Goal: Task Accomplishment & Management: Use online tool/utility

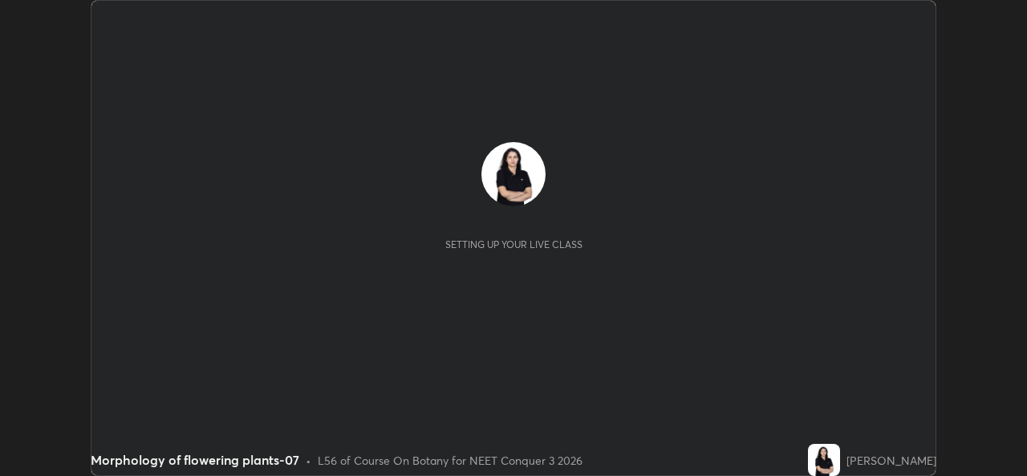
scroll to position [476, 1026]
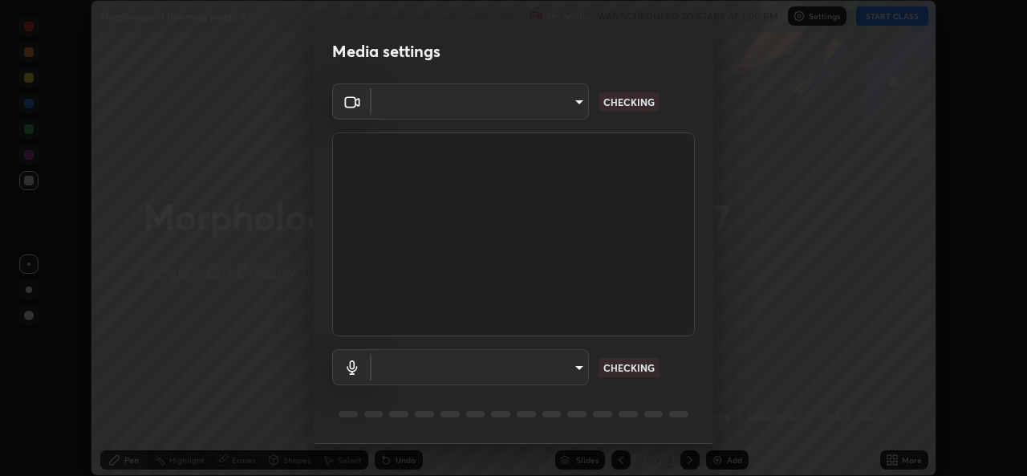
type input "8c418aeef4d3b5edea4483348ed79c6cfc111d491efea048442269b0b349be07"
click at [579, 372] on body "Erase all Morphology of flowering plants-07 Recording WAS SCHEDULED TO START AT…" at bounding box center [513, 238] width 1027 height 476
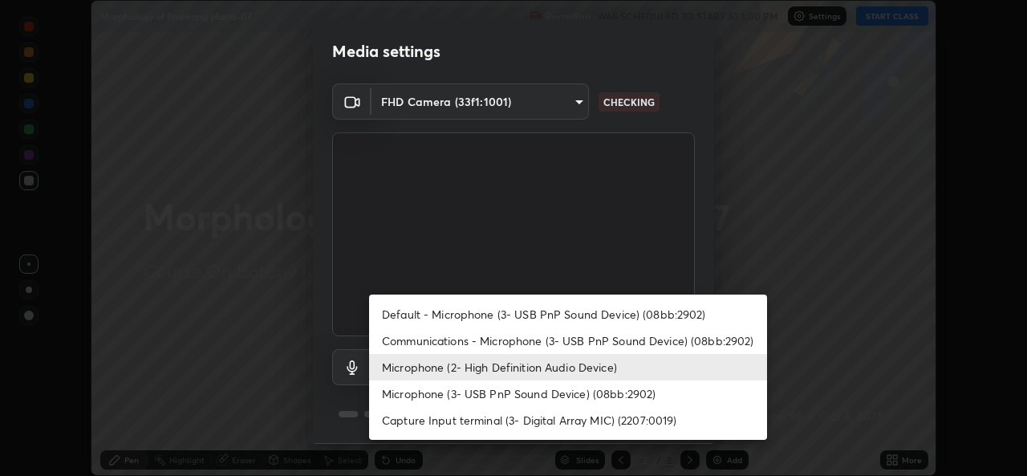
click at [586, 392] on li "Microphone (3- USB PnP Sound Device) (08bb:2902)" at bounding box center [568, 393] width 398 height 26
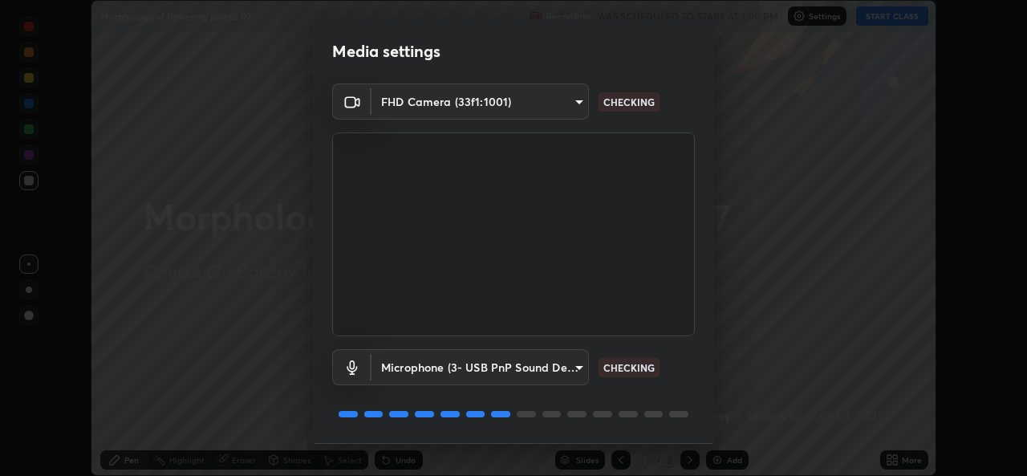
click at [583, 372] on body "Erase all Morphology of flowering plants-07 Recording WAS SCHEDULED TO START AT…" at bounding box center [513, 238] width 1027 height 476
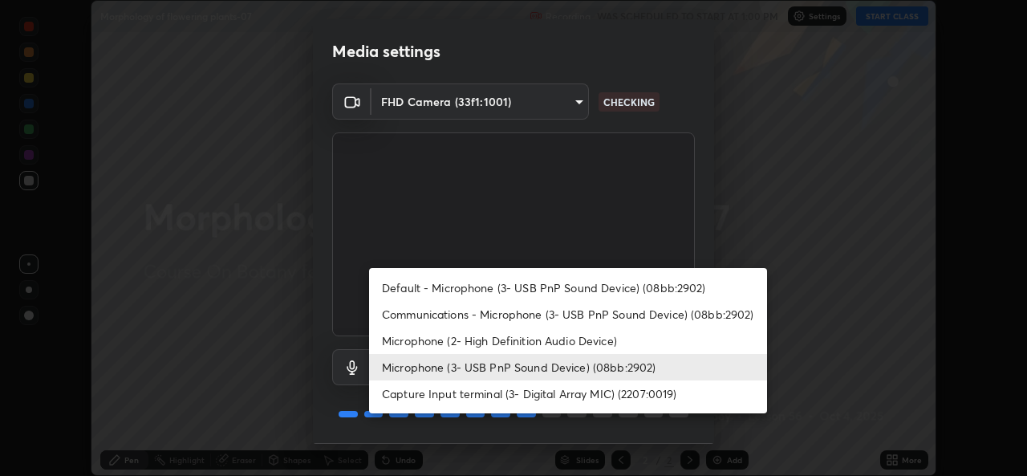
click at [590, 341] on li "Microphone (2- High Definition Audio Device)" at bounding box center [568, 340] width 398 height 26
type input "edb9b2b923e2e95d4b922bc063ce739172066975ce991596ad203c88d52e4082"
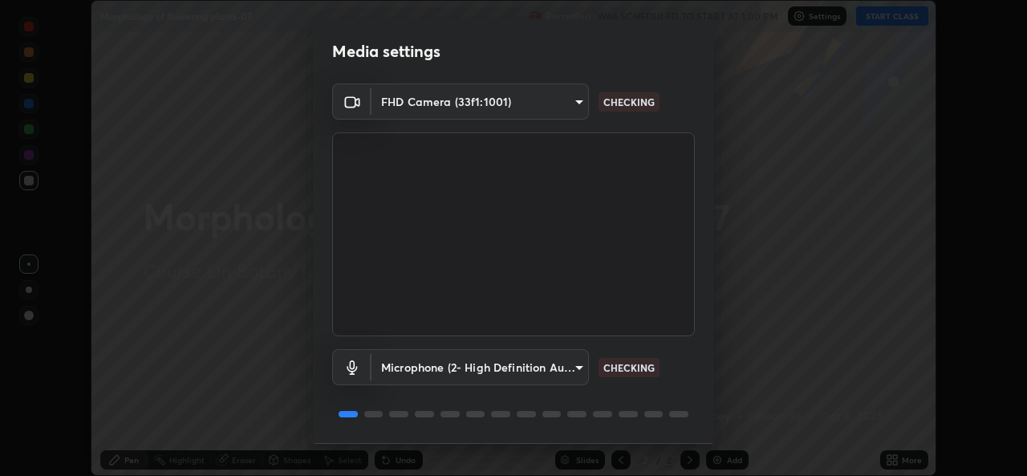
scroll to position [51, 0]
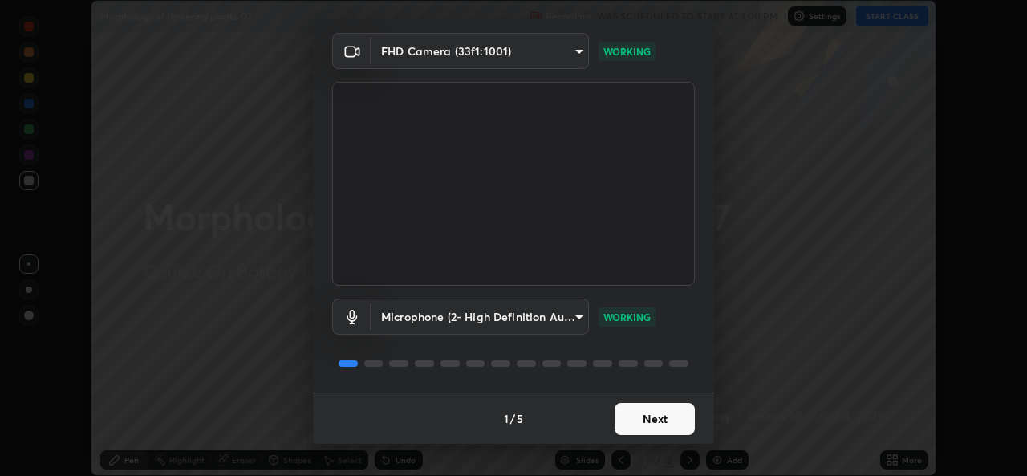
click at [654, 424] on button "Next" at bounding box center [655, 419] width 80 height 32
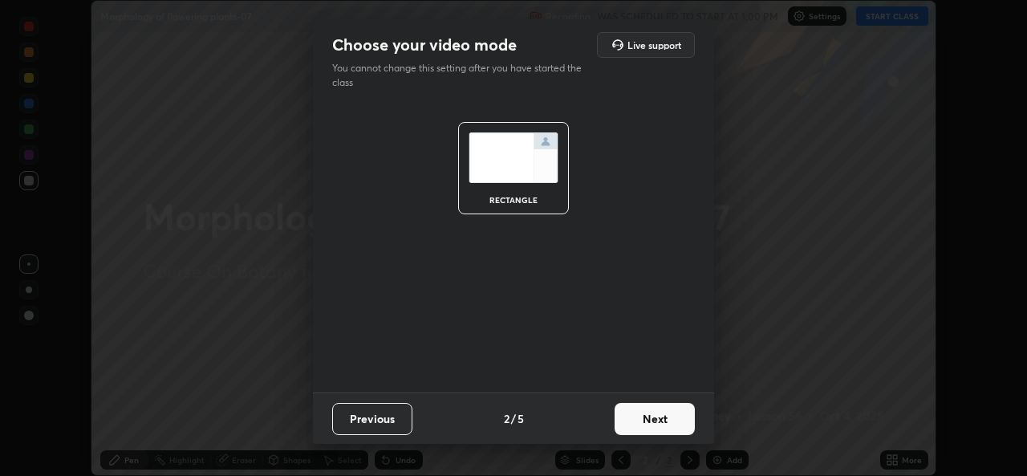
scroll to position [0, 0]
click at [651, 420] on button "Next" at bounding box center [655, 419] width 80 height 32
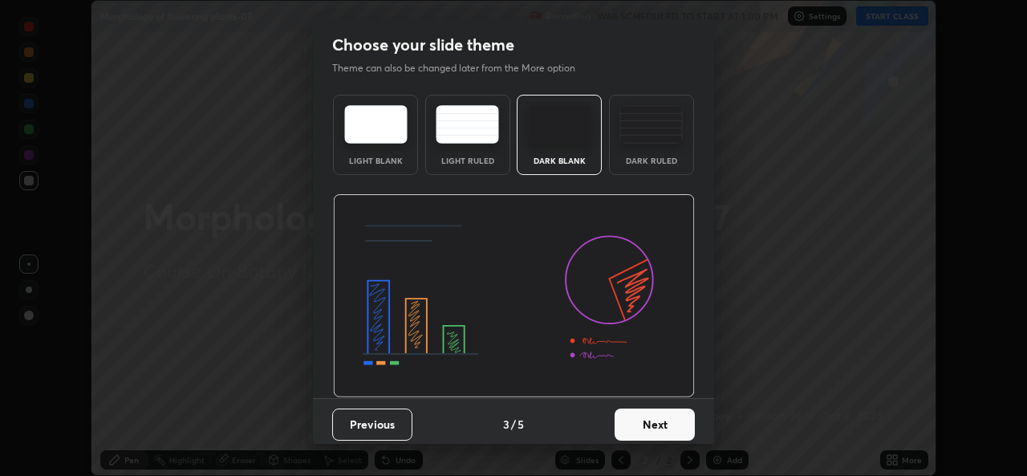
click at [655, 416] on button "Next" at bounding box center [655, 424] width 80 height 32
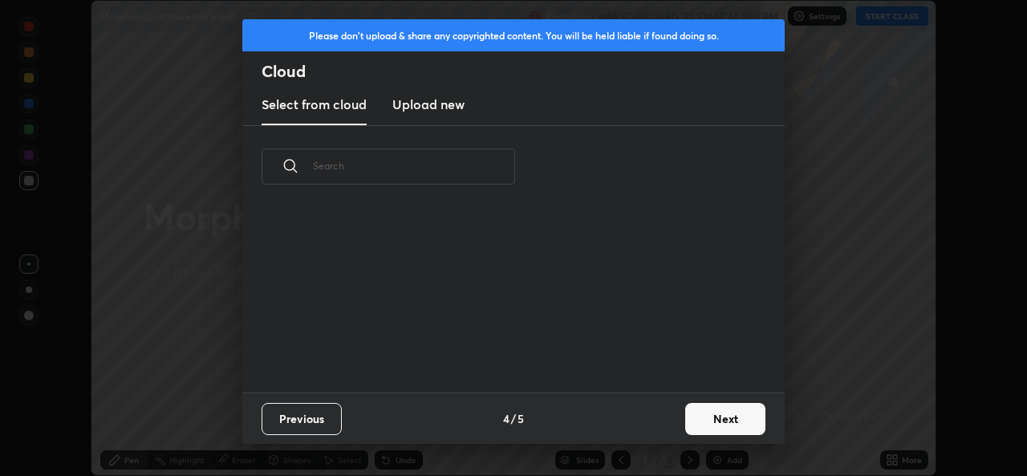
scroll to position [6, 9]
click at [714, 427] on button "Next" at bounding box center [725, 419] width 80 height 32
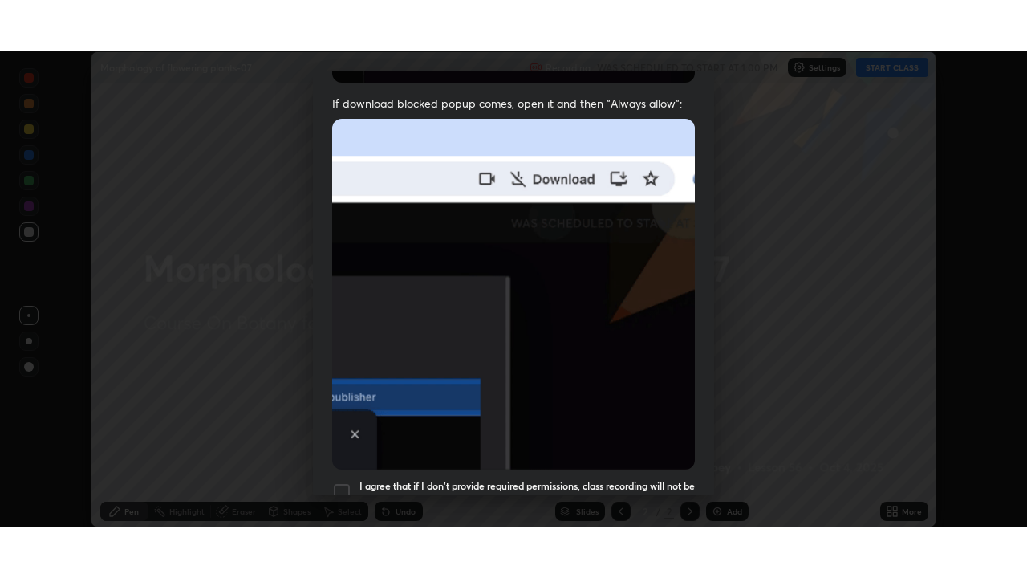
scroll to position [378, 0]
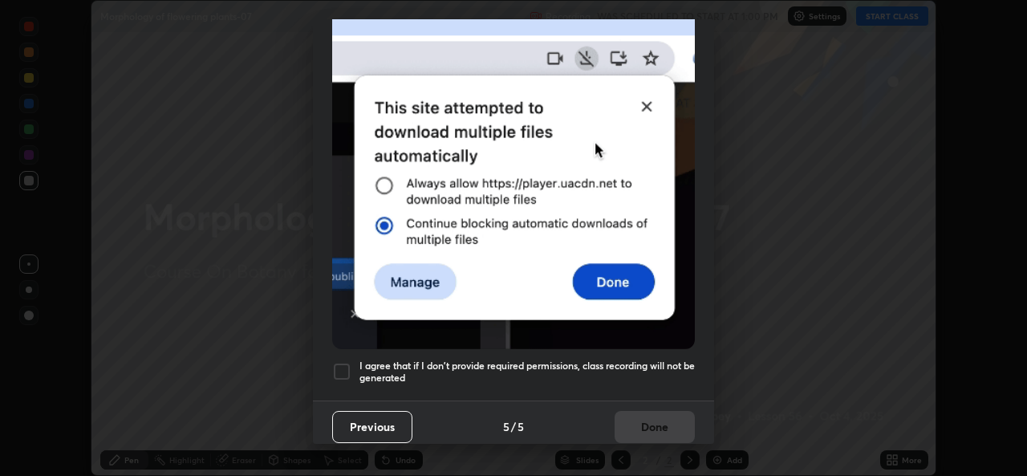
click at [634, 360] on h5 "I agree that if I don't provide required permissions, class recording will not …" at bounding box center [527, 372] width 335 height 25
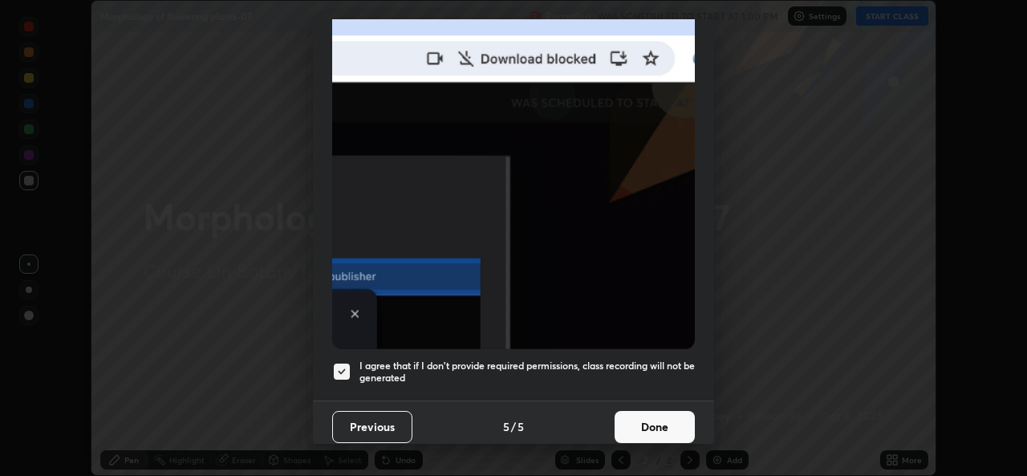
click at [637, 413] on button "Done" at bounding box center [655, 427] width 80 height 32
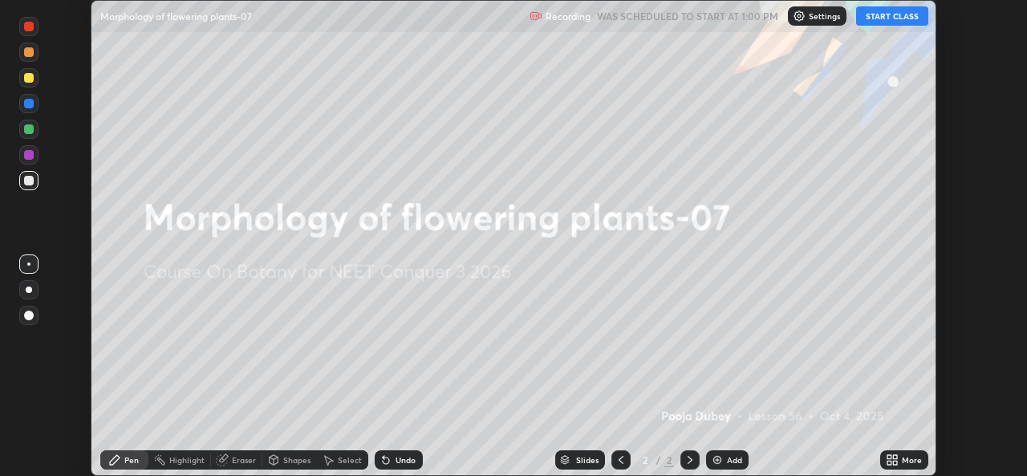
click at [894, 457] on icon at bounding box center [895, 457] width 4 height 4
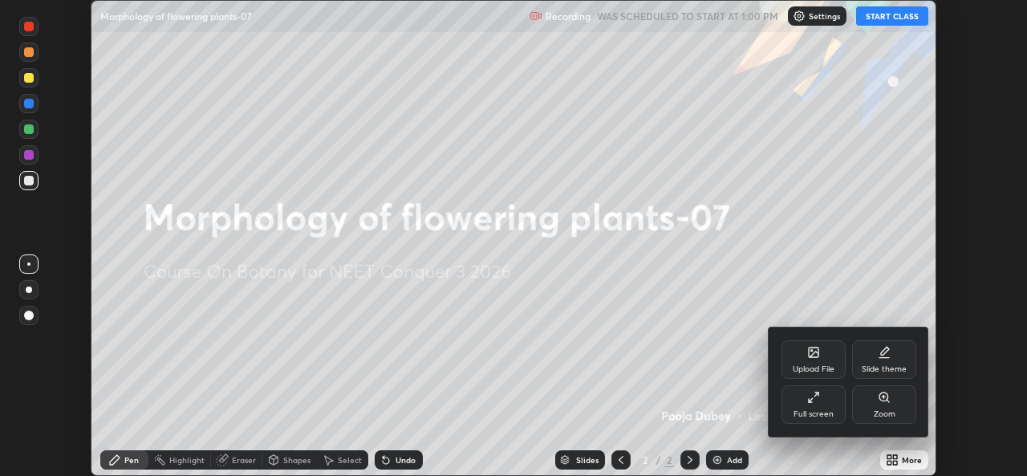
click at [804, 406] on div "Full screen" at bounding box center [814, 404] width 64 height 39
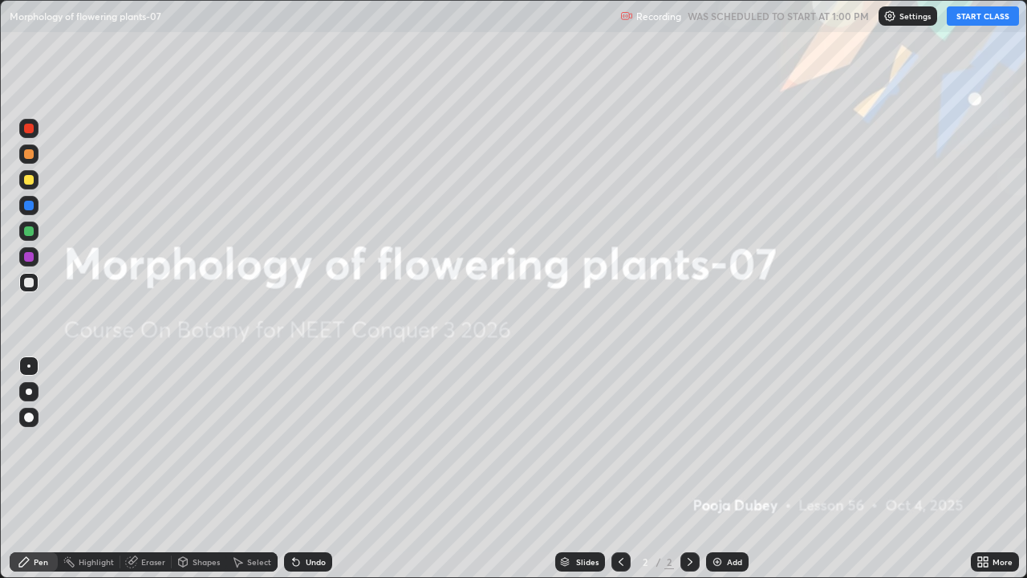
scroll to position [578, 1027]
click at [986, 15] on button "START CLASS" at bounding box center [983, 15] width 72 height 19
click at [988, 475] on icon at bounding box center [986, 565] width 4 height 4
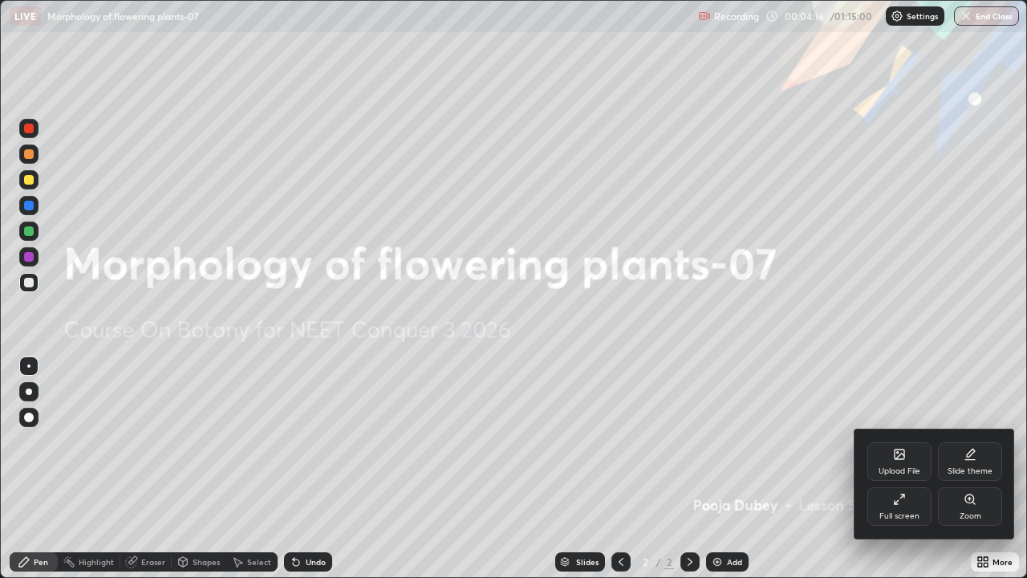
click at [892, 456] on div "Upload File" at bounding box center [899, 461] width 64 height 39
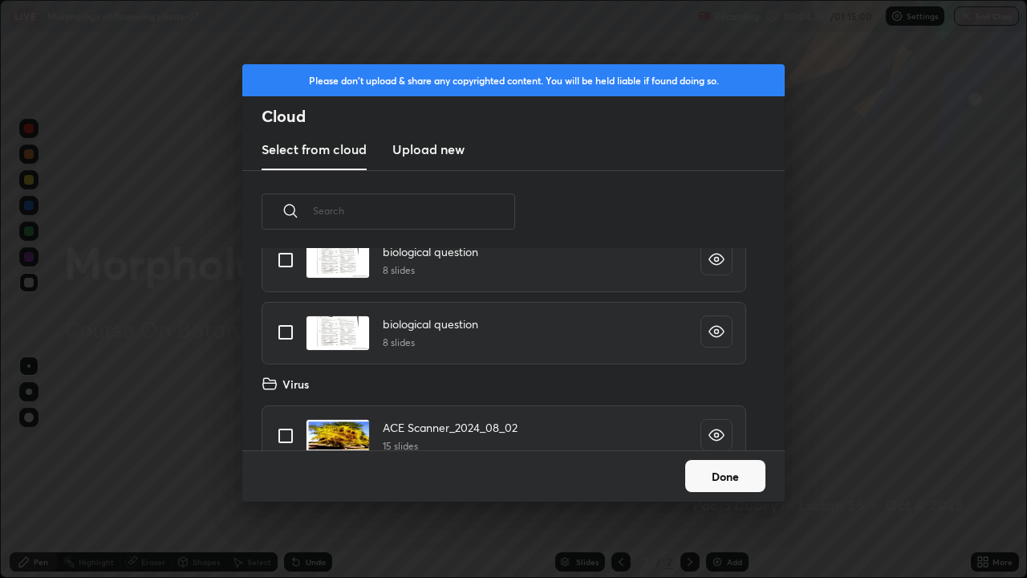
scroll to position [4295, 0]
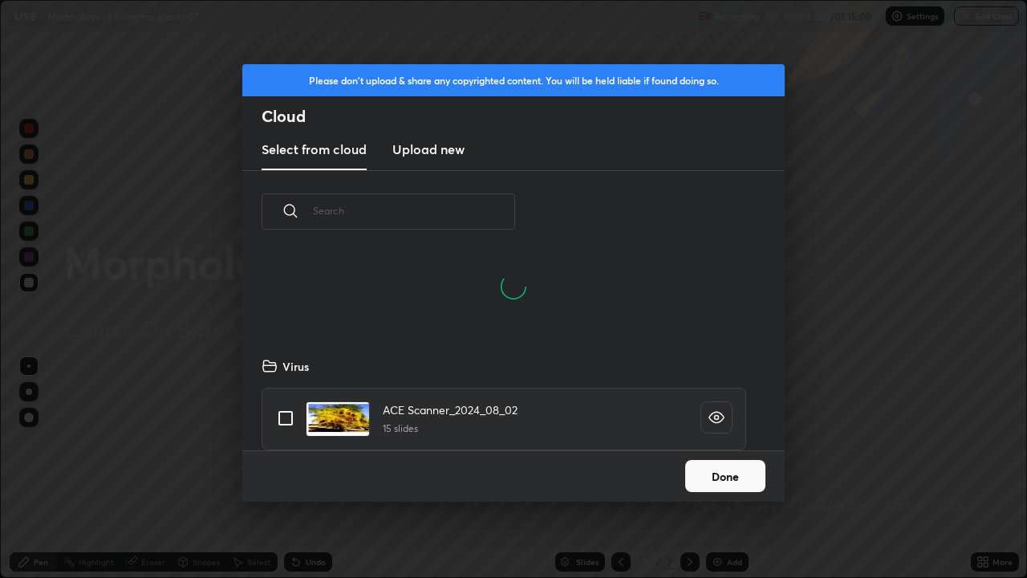
click at [392, 421] on h5 "15 slides" at bounding box center [450, 428] width 135 height 14
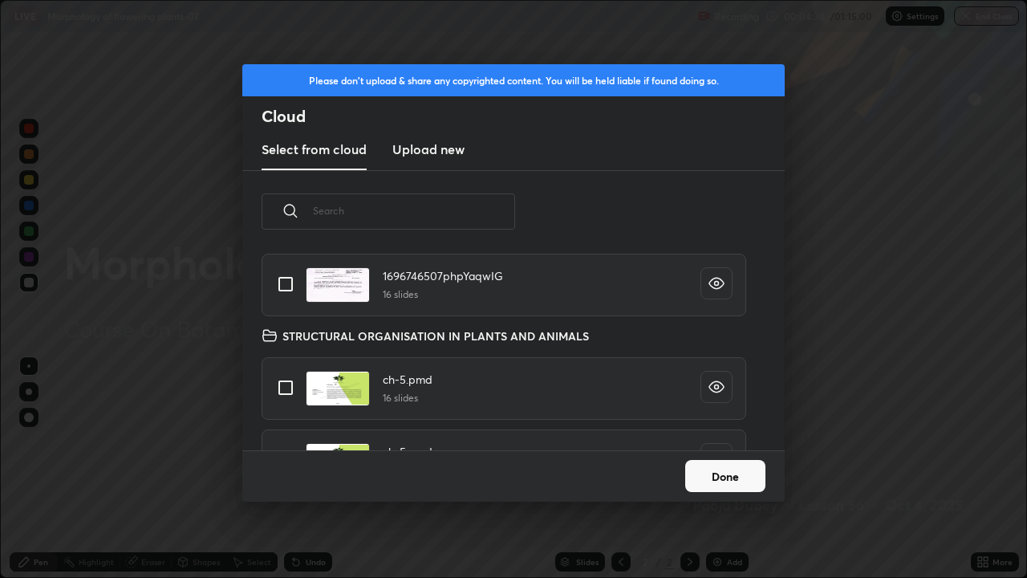
scroll to position [6343, 0]
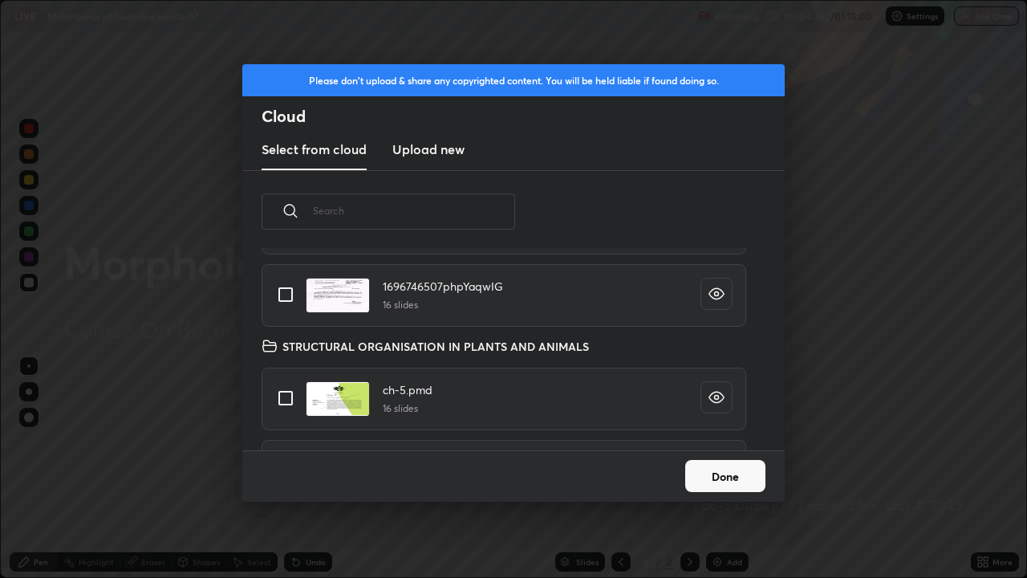
click at [287, 396] on input "grid" at bounding box center [286, 398] width 34 height 34
checkbox input "true"
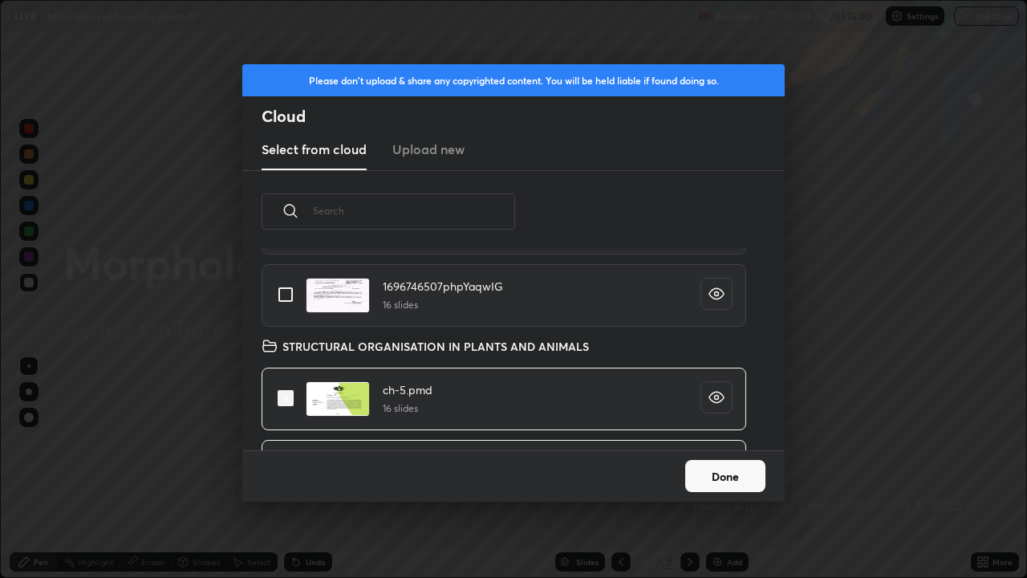
checkbox input "true"
click at [693, 473] on button "Done" at bounding box center [725, 476] width 80 height 32
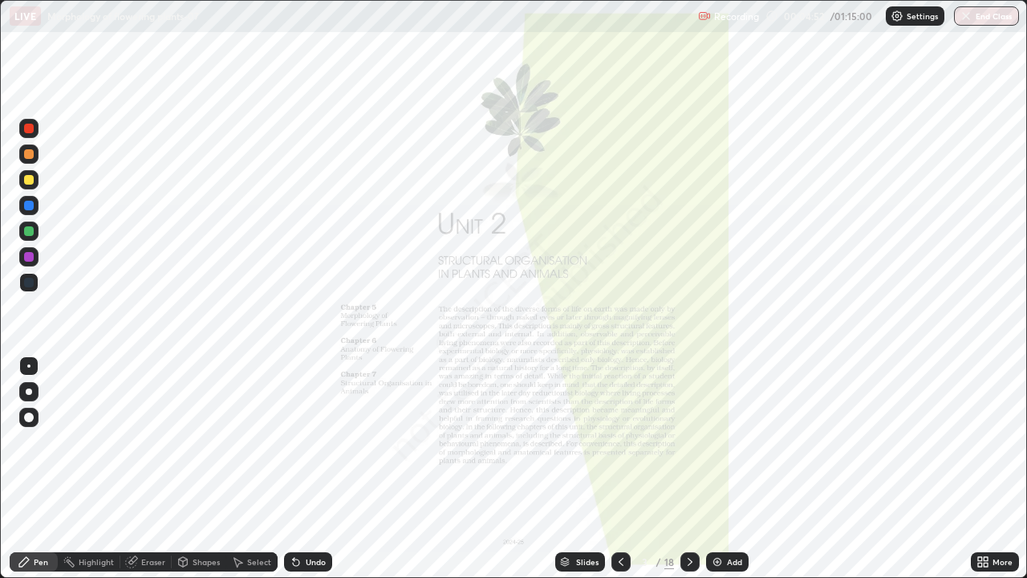
click at [573, 475] on div "Slides" at bounding box center [580, 561] width 50 height 19
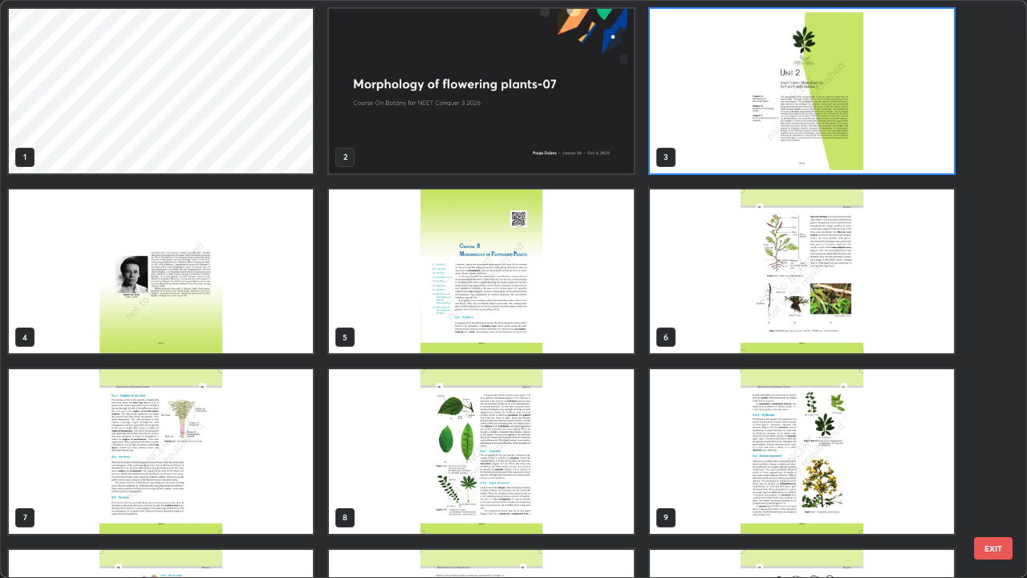
scroll to position [571, 1018]
click at [469, 158] on img "grid" at bounding box center [481, 91] width 304 height 165
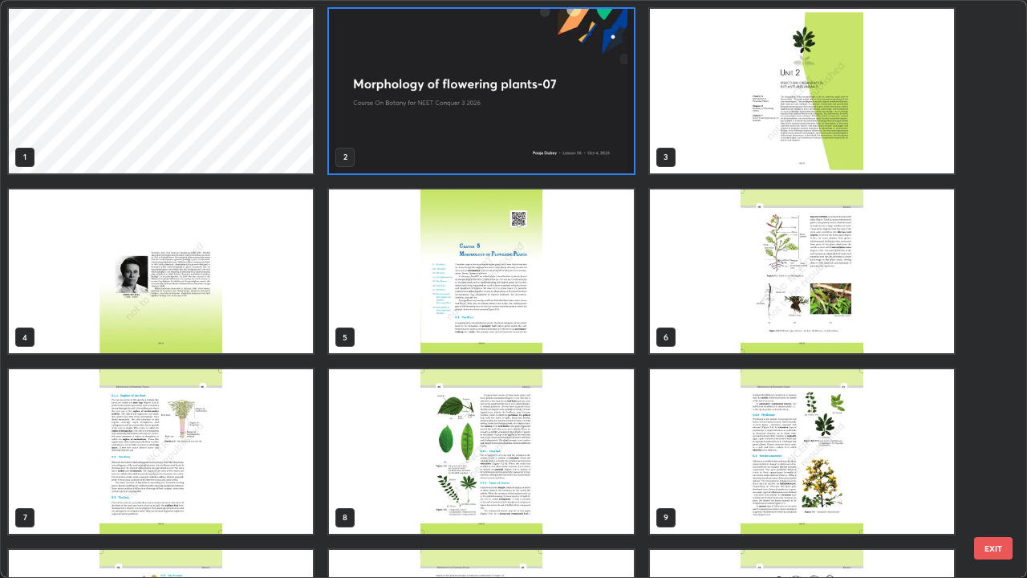
click at [472, 164] on img "grid" at bounding box center [481, 91] width 304 height 165
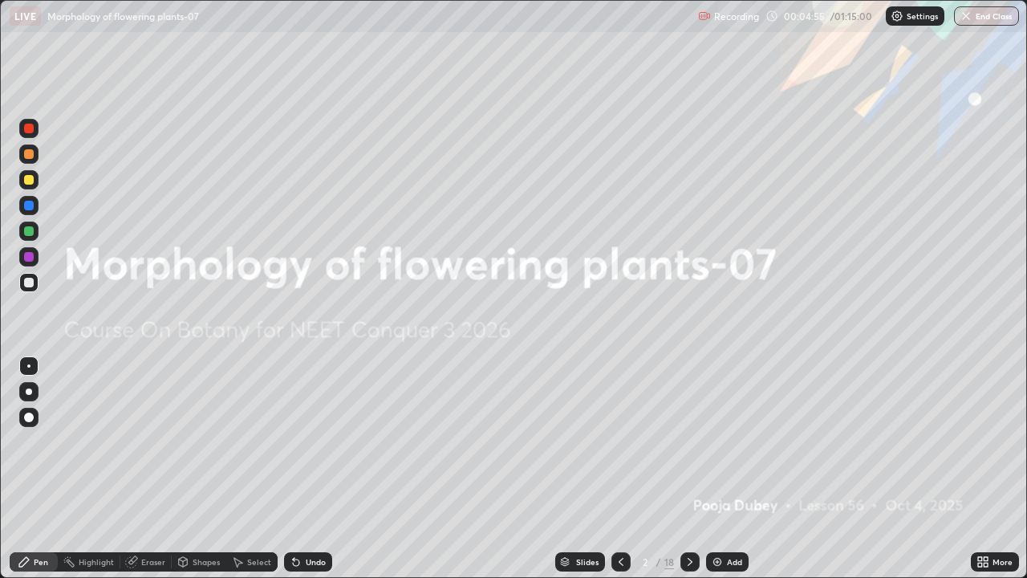
click at [713, 475] on div "Add" at bounding box center [727, 561] width 43 height 19
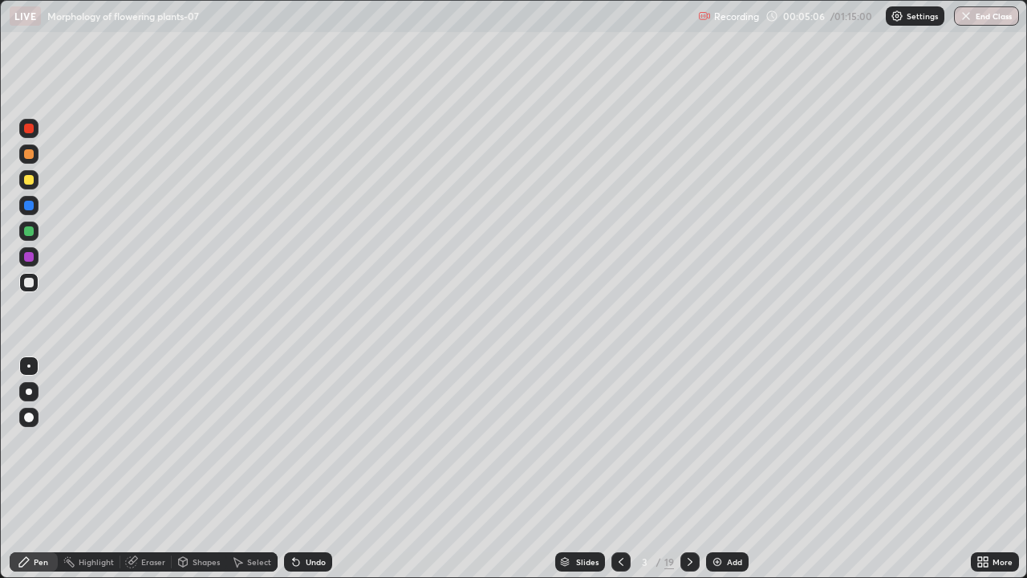
click at [35, 233] on div at bounding box center [28, 230] width 19 height 19
click at [30, 392] on div at bounding box center [29, 391] width 6 height 6
click at [28, 181] on div at bounding box center [29, 180] width 10 height 10
click at [719, 475] on img at bounding box center [717, 561] width 13 height 13
click at [26, 285] on div at bounding box center [29, 283] width 10 height 10
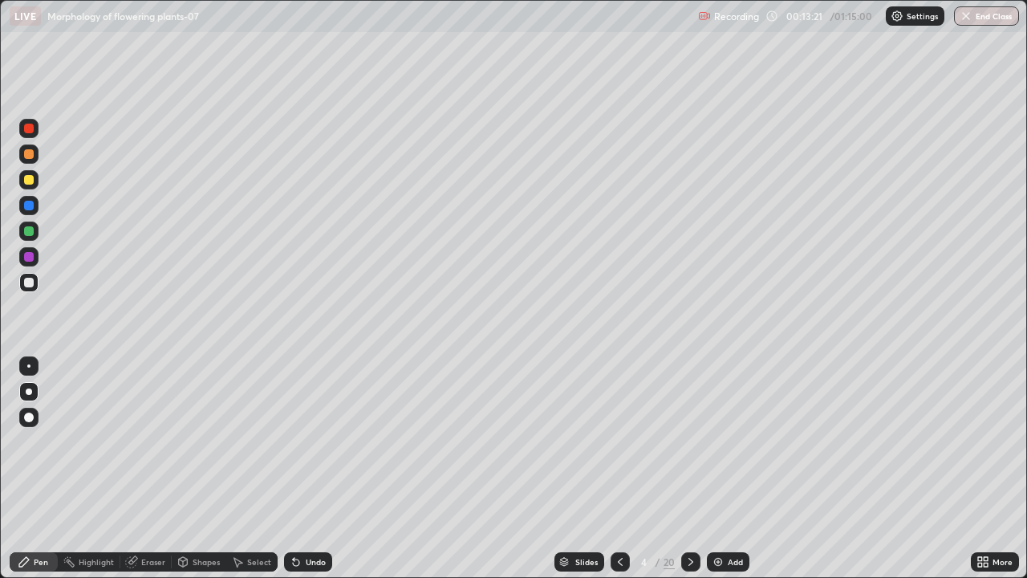
click at [29, 232] on div at bounding box center [29, 231] width 10 height 10
click at [140, 475] on div "Eraser" at bounding box center [145, 561] width 51 height 19
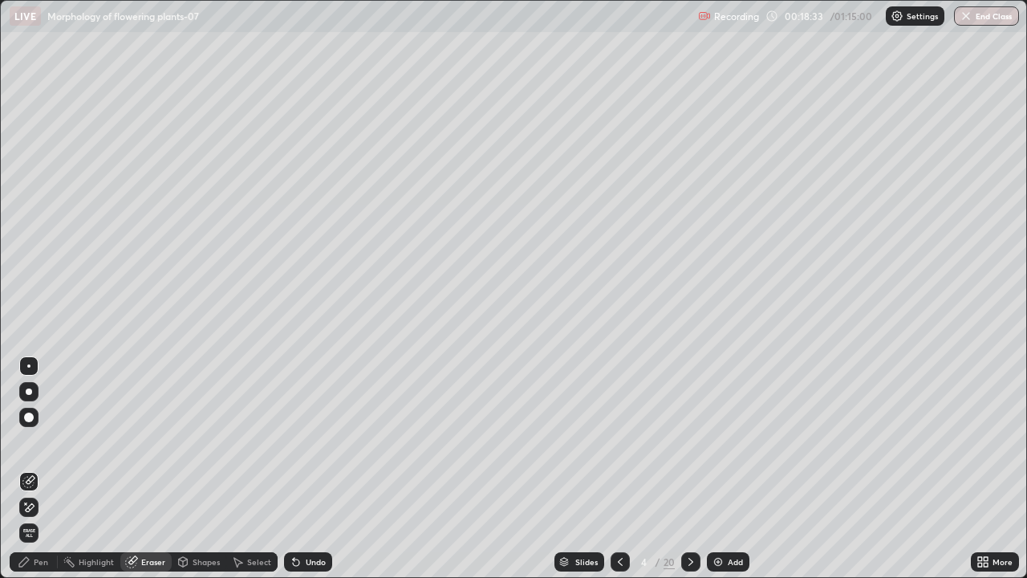
click at [715, 475] on img at bounding box center [718, 561] width 13 height 13
click at [32, 475] on div "Pen" at bounding box center [34, 561] width 48 height 19
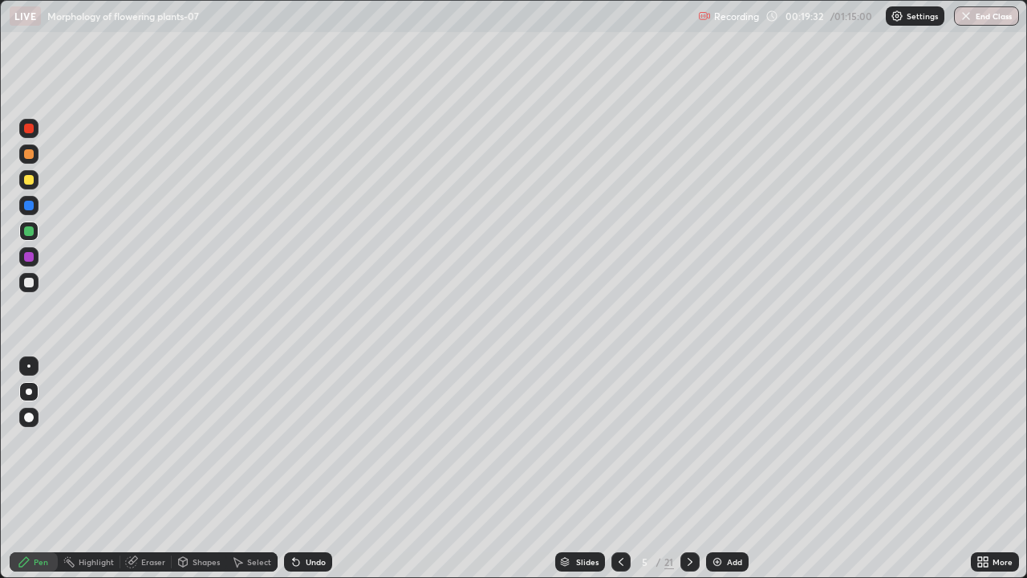
click at [296, 475] on icon at bounding box center [296, 562] width 6 height 6
click at [301, 475] on div "Undo" at bounding box center [308, 561] width 48 height 19
click at [305, 475] on div "Undo" at bounding box center [308, 561] width 48 height 19
click at [306, 475] on div "Undo" at bounding box center [308, 561] width 48 height 19
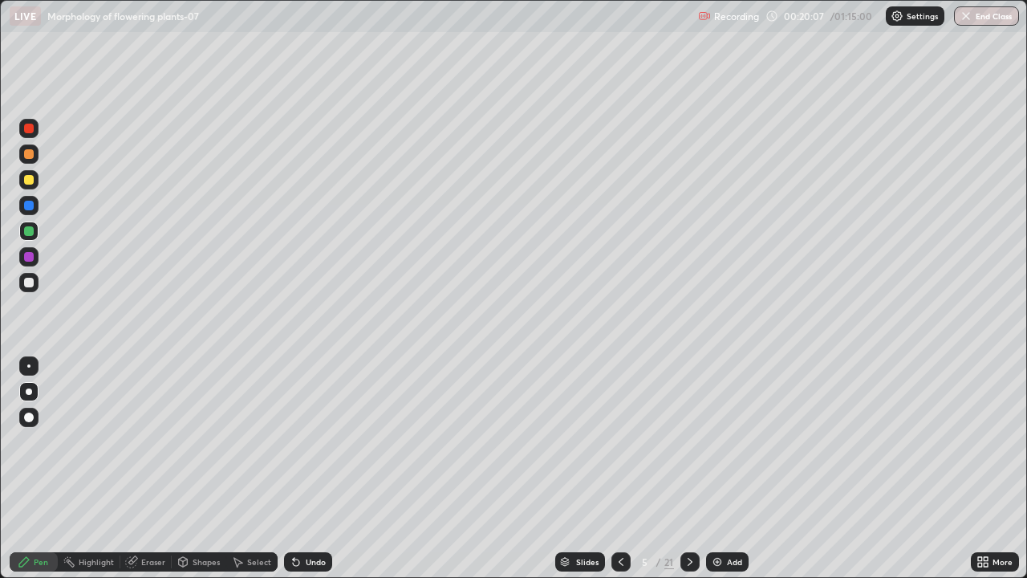
click at [574, 475] on div "Slides" at bounding box center [580, 561] width 50 height 19
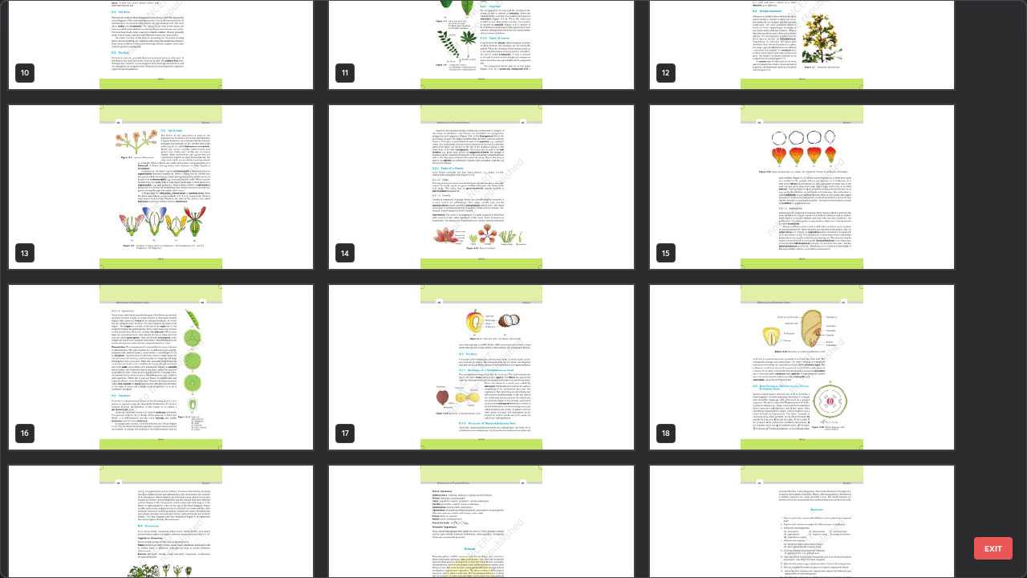
scroll to position [685, 0]
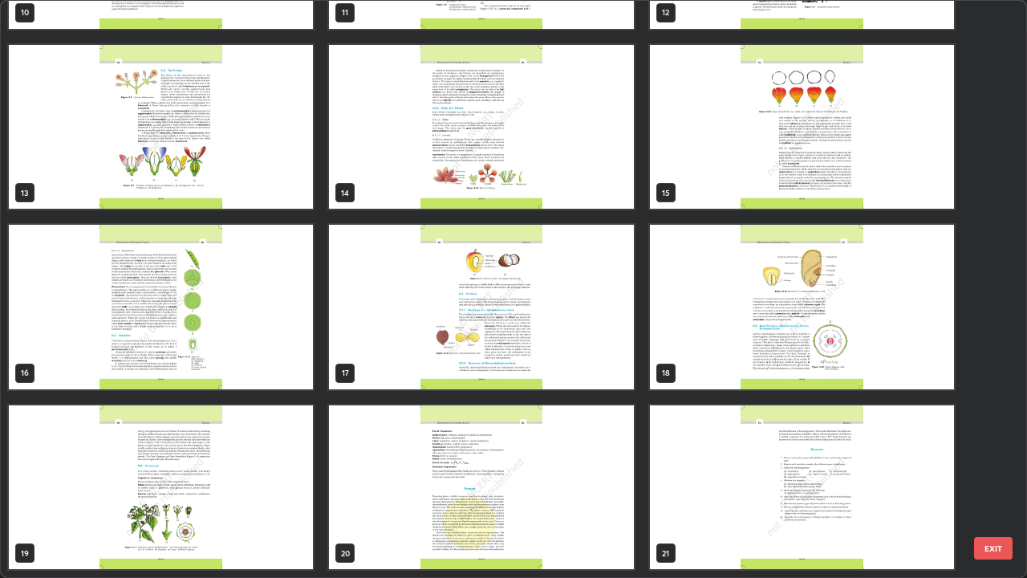
click at [273, 357] on img "grid" at bounding box center [161, 307] width 304 height 165
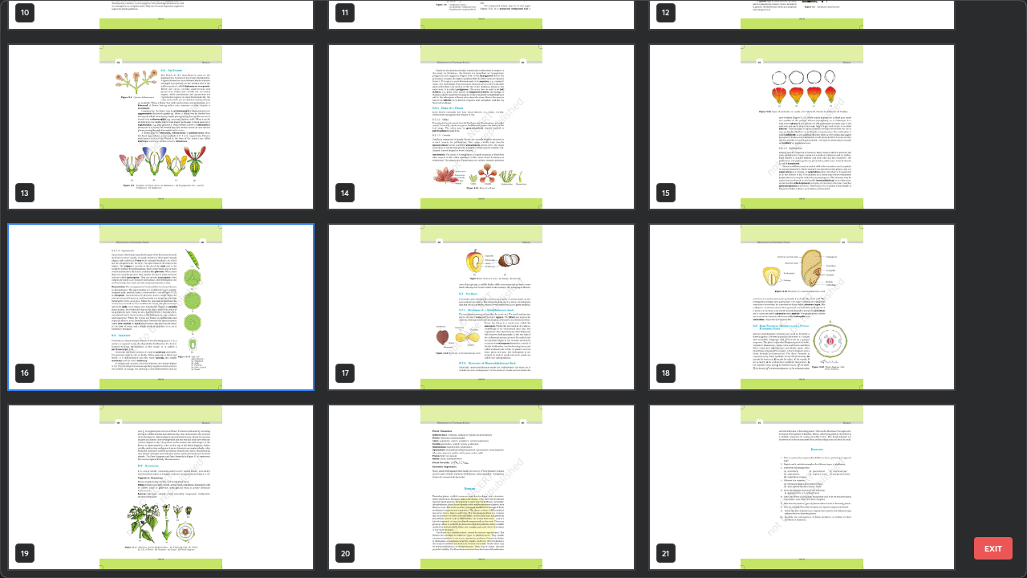
click at [274, 361] on img "grid" at bounding box center [161, 307] width 304 height 165
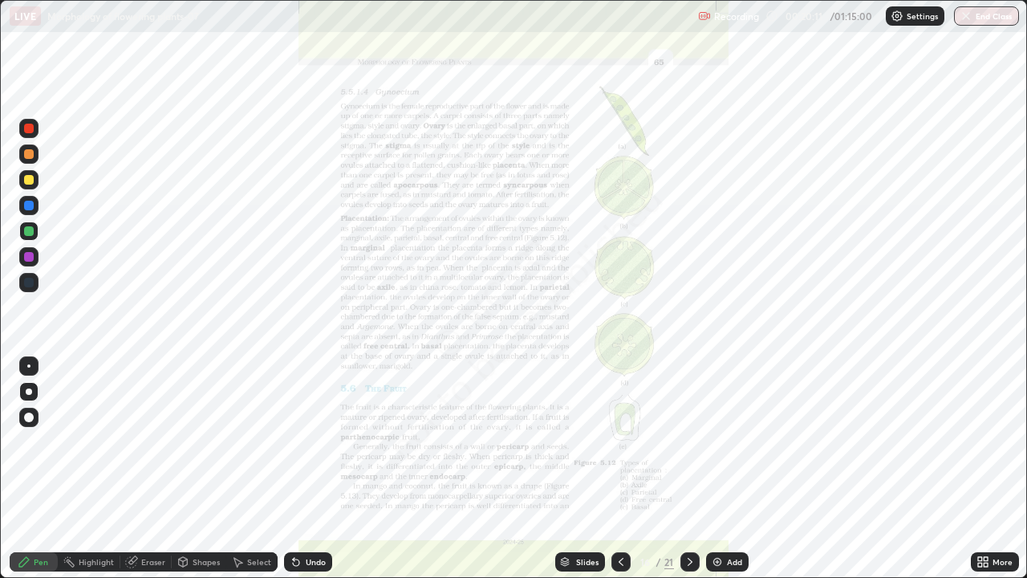
click at [281, 362] on img "grid" at bounding box center [161, 307] width 304 height 165
click at [563, 475] on icon at bounding box center [565, 560] width 8 height 4
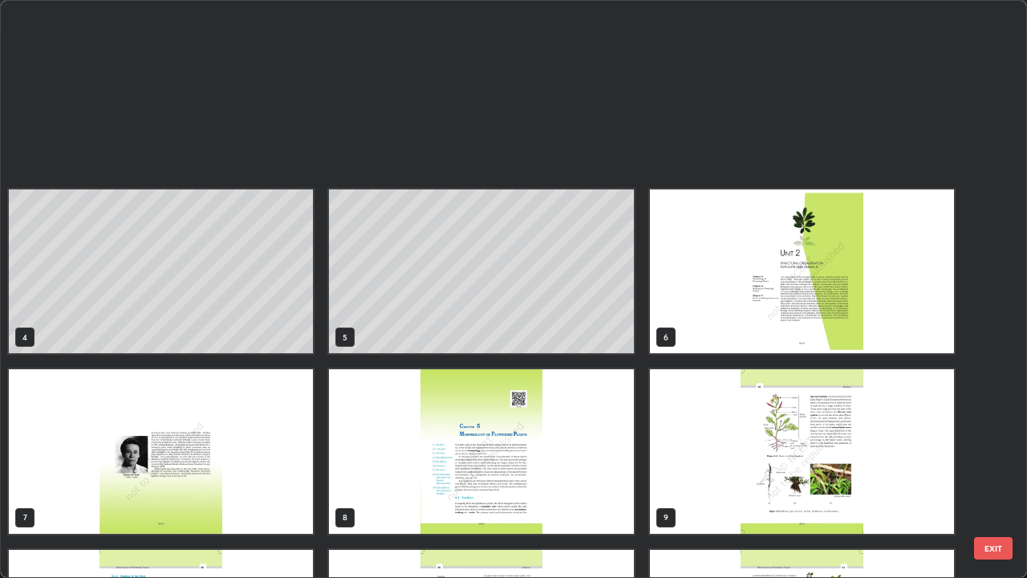
scroll to position [571, 1018]
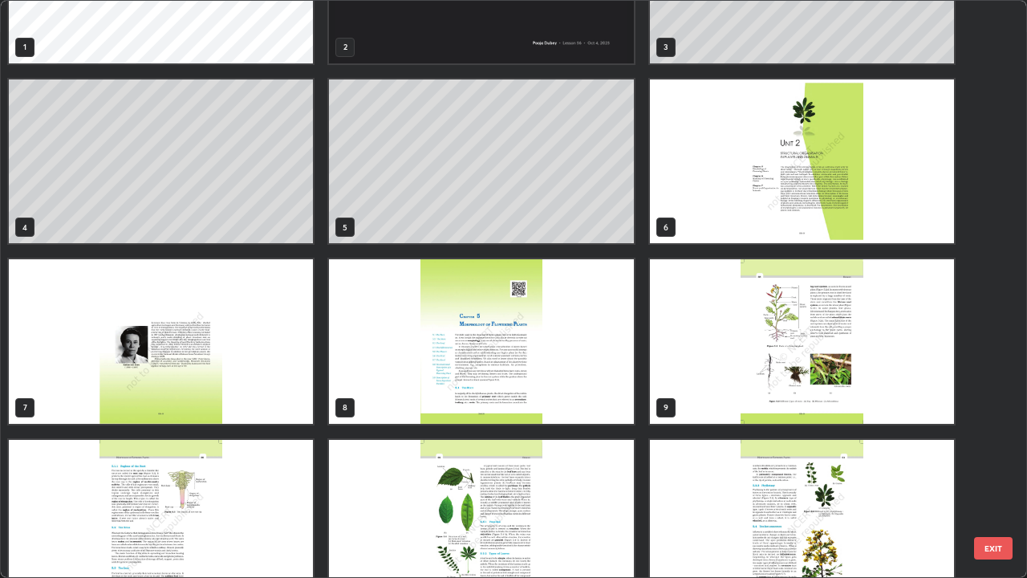
click at [96, 475] on img "grid" at bounding box center [161, 522] width 304 height 165
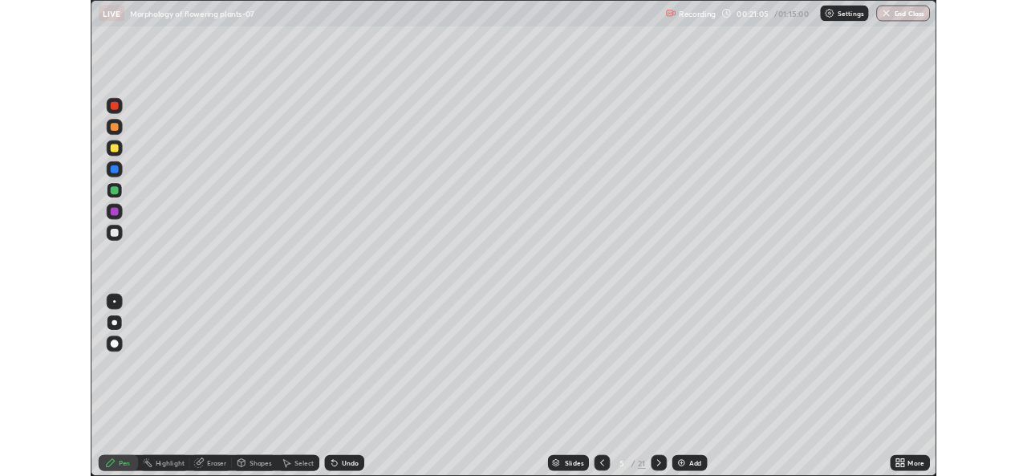
scroll to position [0, 0]
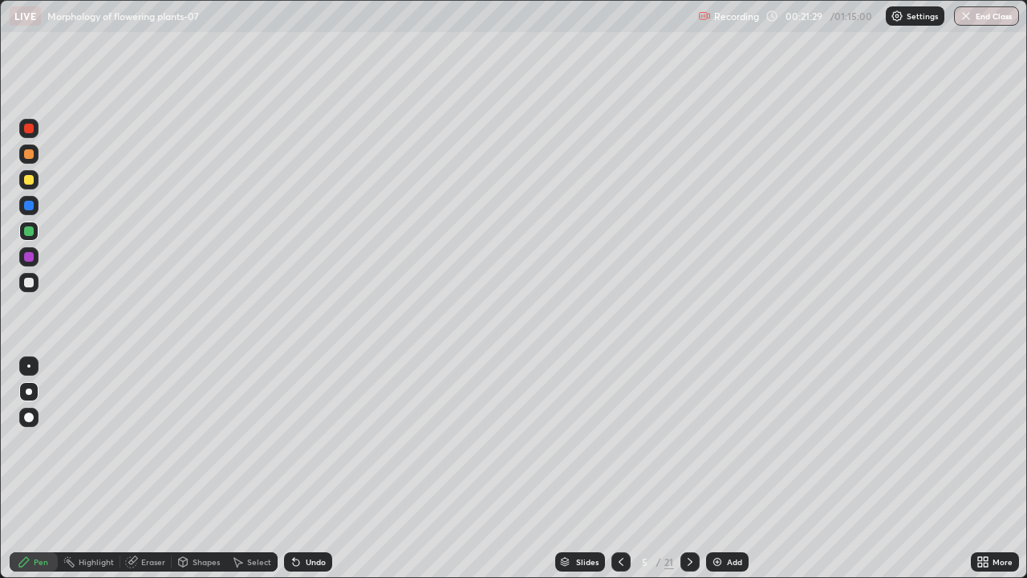
click at [30, 282] on div at bounding box center [29, 283] width 10 height 10
click at [30, 234] on div at bounding box center [29, 231] width 10 height 10
click at [22, 285] on div at bounding box center [28, 282] width 19 height 19
click at [311, 475] on div "Undo" at bounding box center [316, 562] width 20 height 8
click at [315, 475] on div "Undo" at bounding box center [308, 561] width 48 height 19
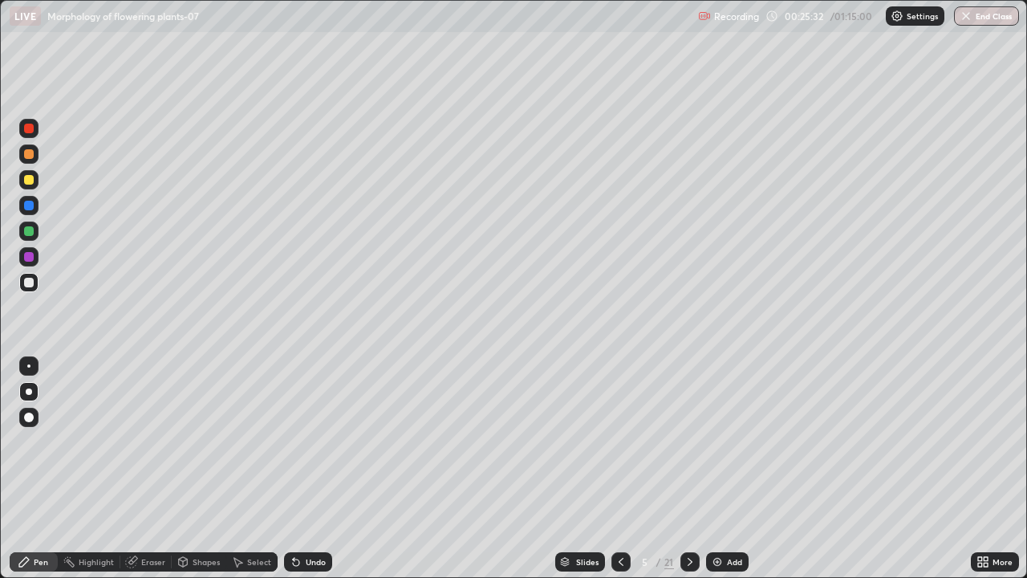
click at [311, 475] on div "Undo" at bounding box center [308, 561] width 48 height 19
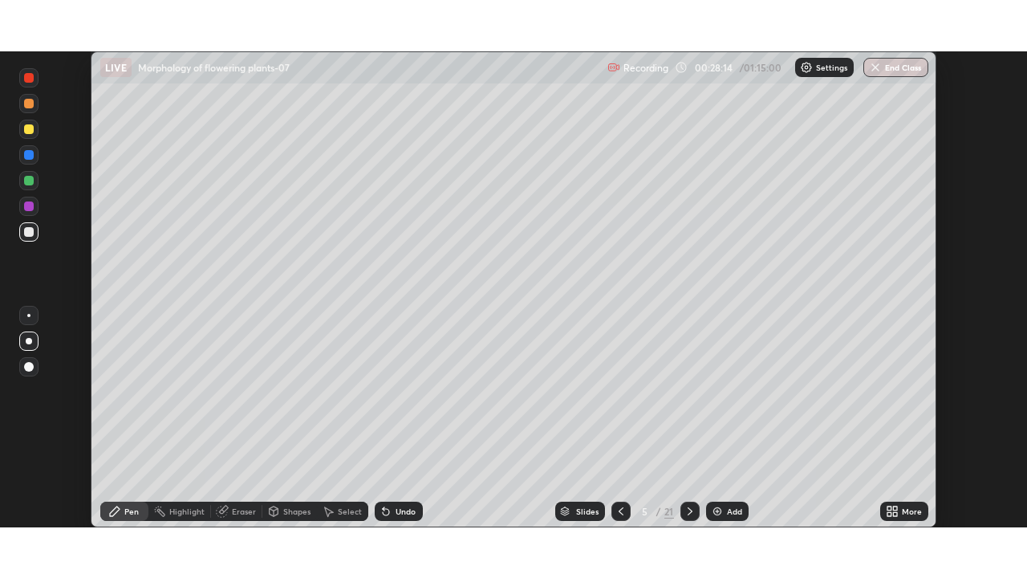
scroll to position [79772, 79220]
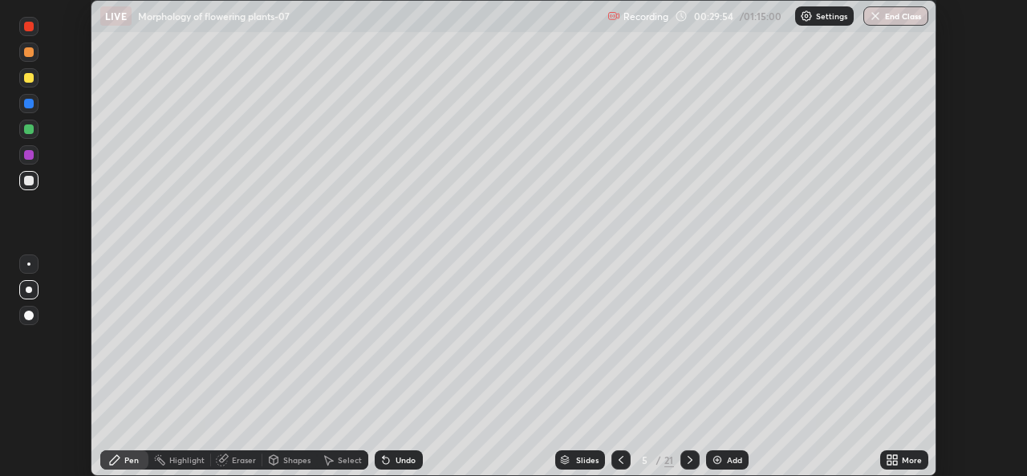
click at [895, 462] on icon at bounding box center [895, 463] width 4 height 4
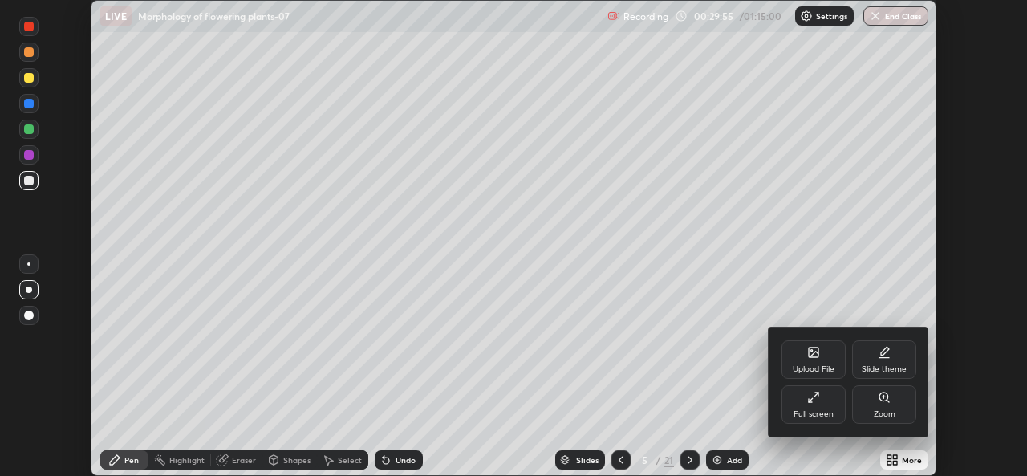
click at [802, 412] on div "Full screen" at bounding box center [814, 414] width 40 height 8
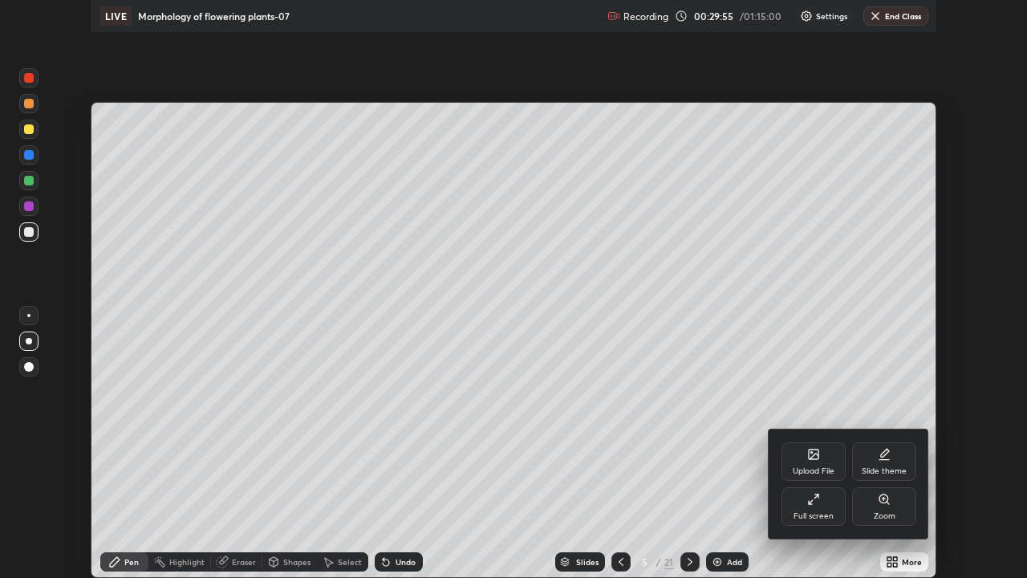
scroll to position [578, 1027]
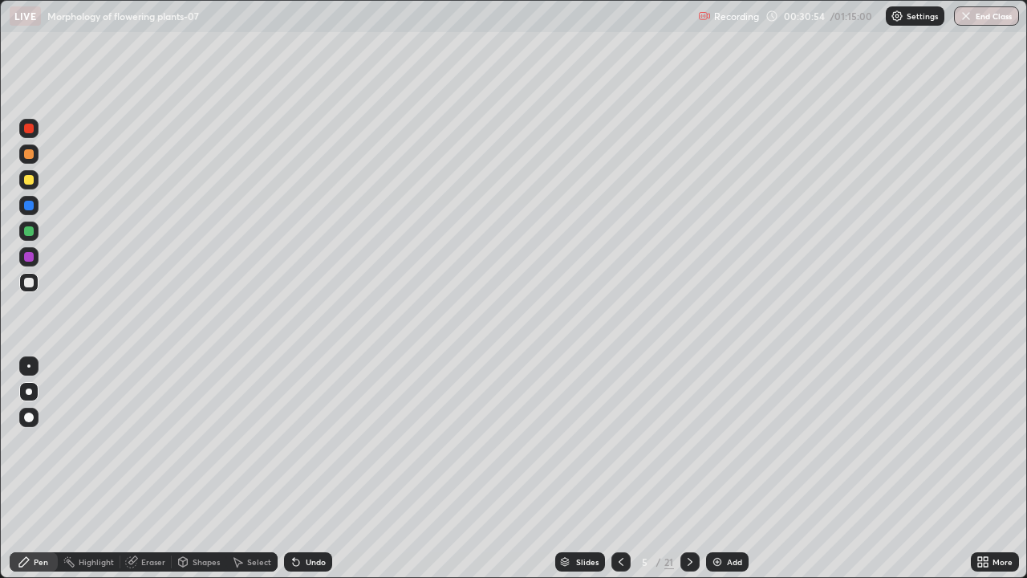
click at [713, 475] on img at bounding box center [717, 561] width 13 height 13
click at [563, 475] on icon at bounding box center [565, 560] width 8 height 4
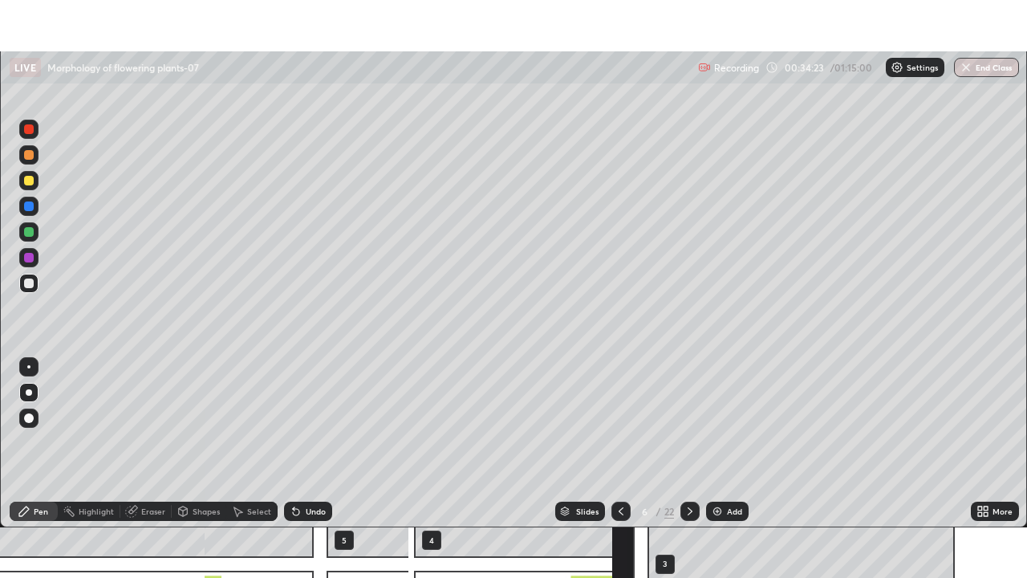
scroll to position [79772, 79220]
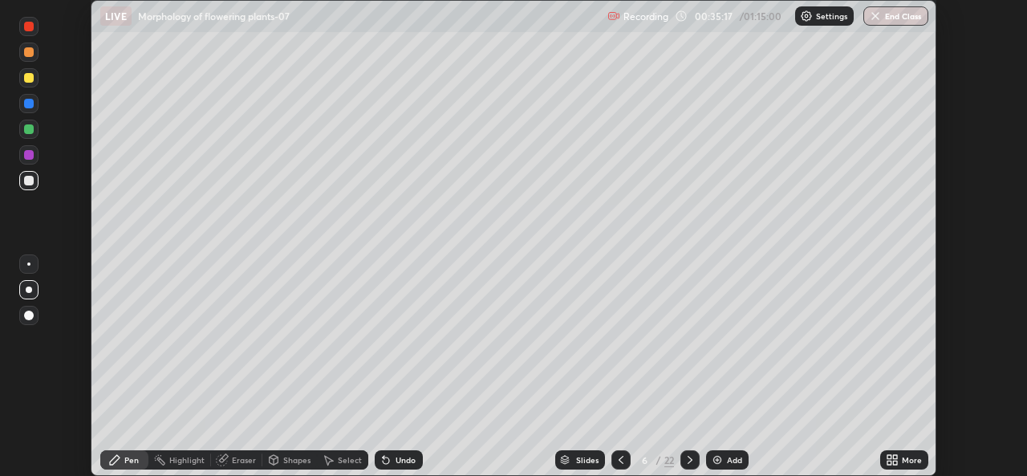
click at [889, 457] on icon at bounding box center [890, 457] width 4 height 4
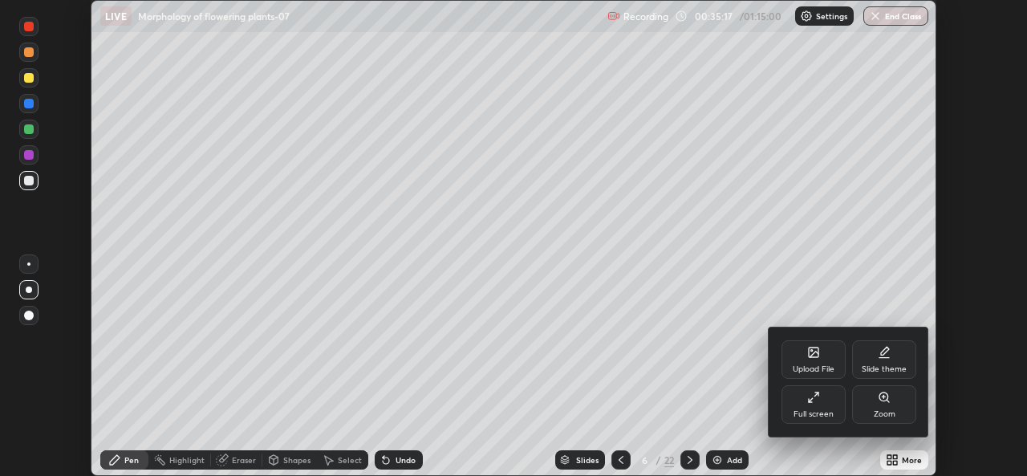
click at [834, 418] on div "Full screen" at bounding box center [814, 404] width 64 height 39
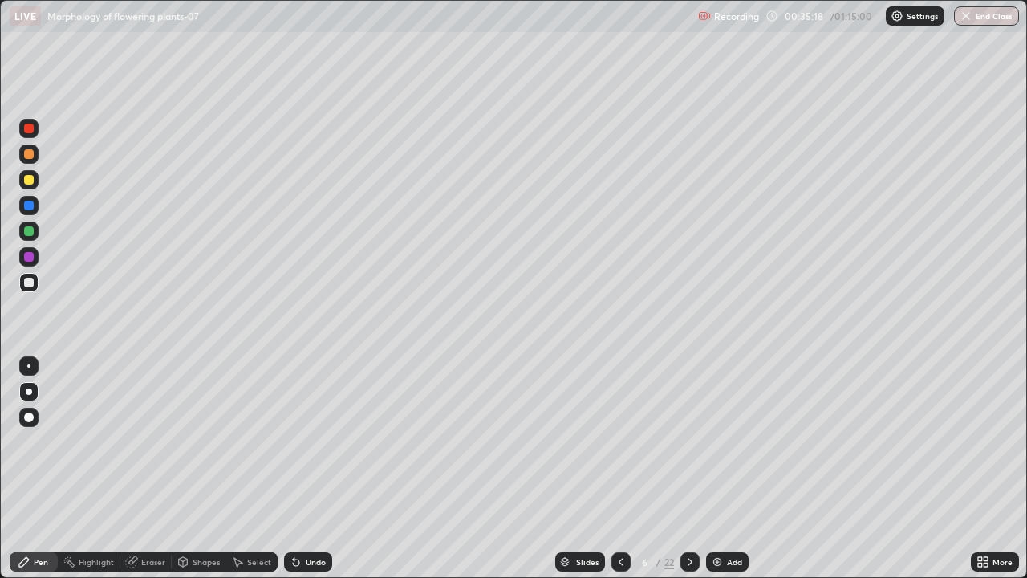
scroll to position [578, 1027]
click at [717, 475] on img at bounding box center [717, 561] width 13 height 13
click at [616, 475] on icon at bounding box center [620, 561] width 13 height 13
click at [689, 475] on icon at bounding box center [690, 561] width 13 height 13
click at [567, 475] on icon at bounding box center [564, 563] width 8 height 2
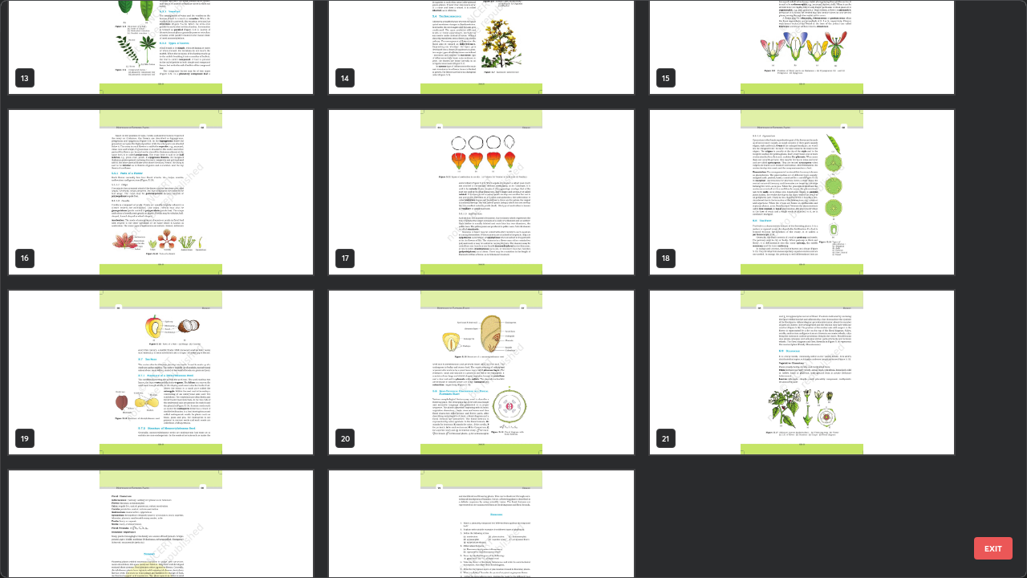
scroll to position [847, 0]
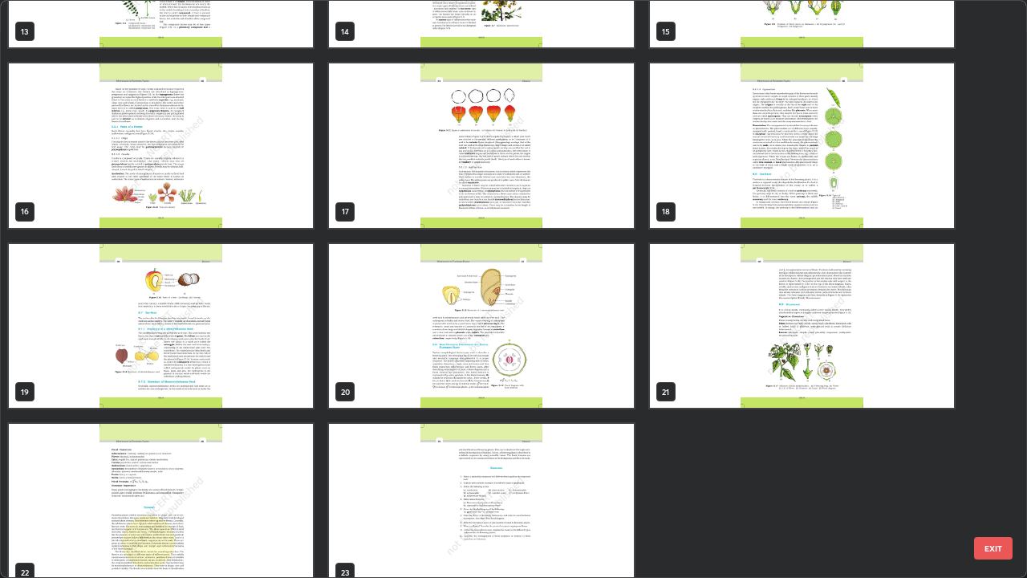
click at [134, 380] on img "grid" at bounding box center [161, 326] width 304 height 165
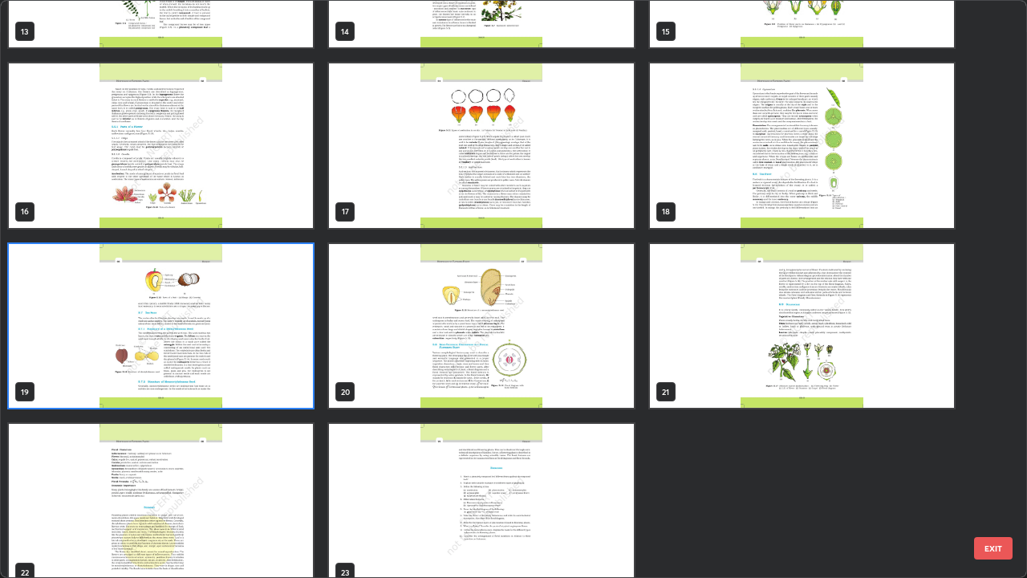
click at [139, 382] on img "grid" at bounding box center [161, 326] width 304 height 165
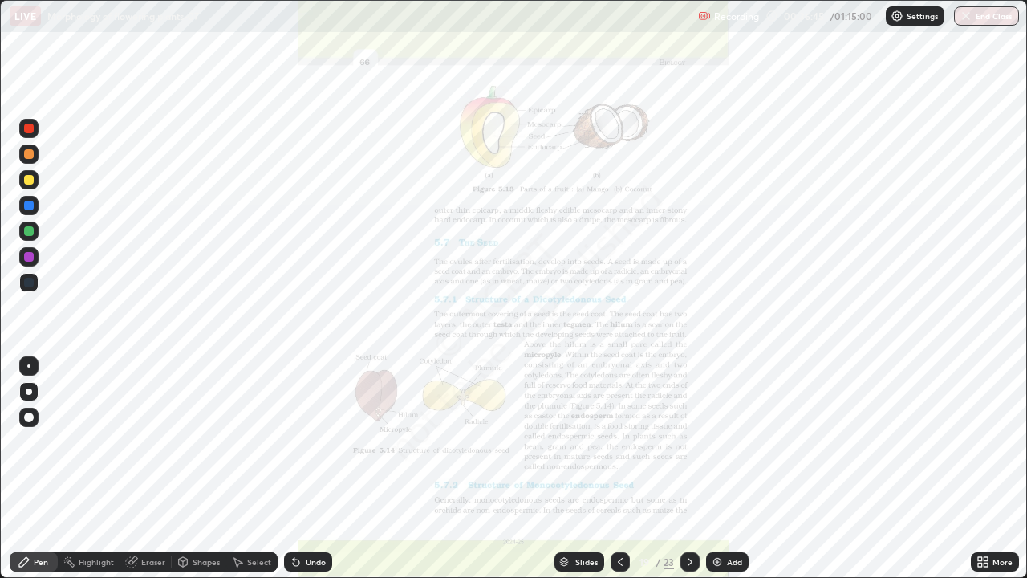
click at [142, 371] on img "grid" at bounding box center [161, 326] width 304 height 165
click at [689, 475] on icon at bounding box center [690, 561] width 13 height 13
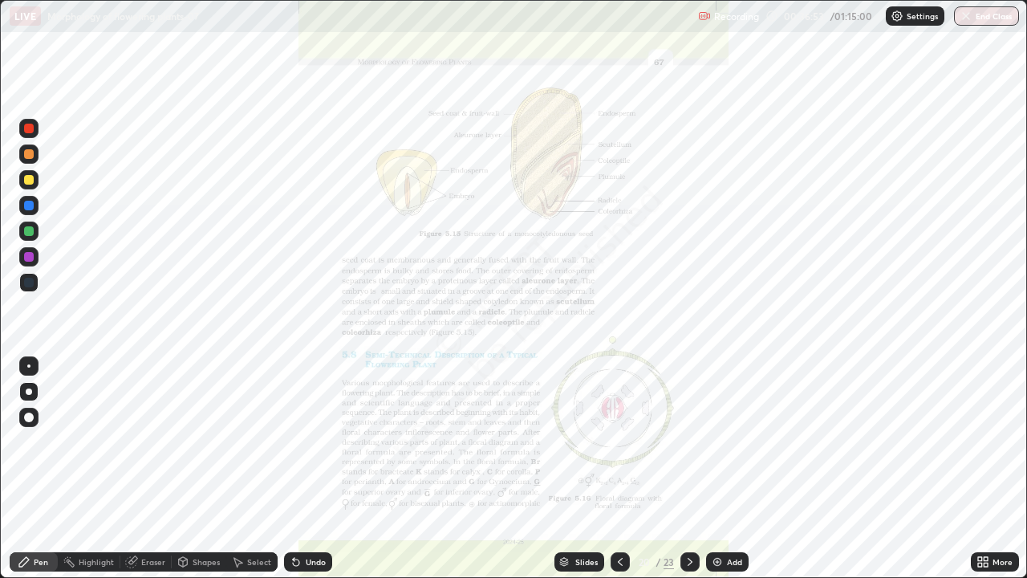
click at [689, 475] on icon at bounding box center [690, 561] width 13 height 13
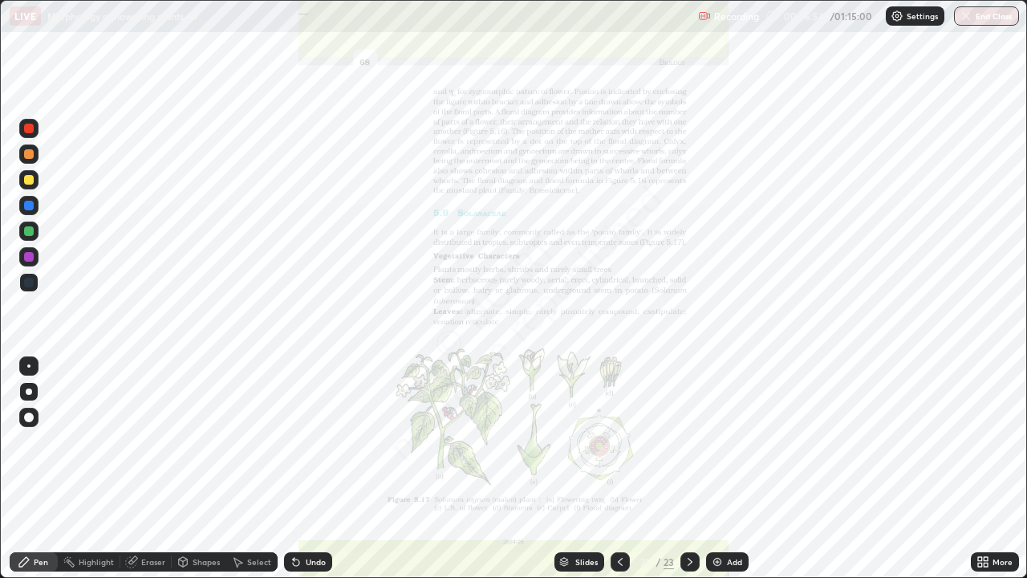
click at [669, 475] on div "23" at bounding box center [669, 562] width 10 height 14
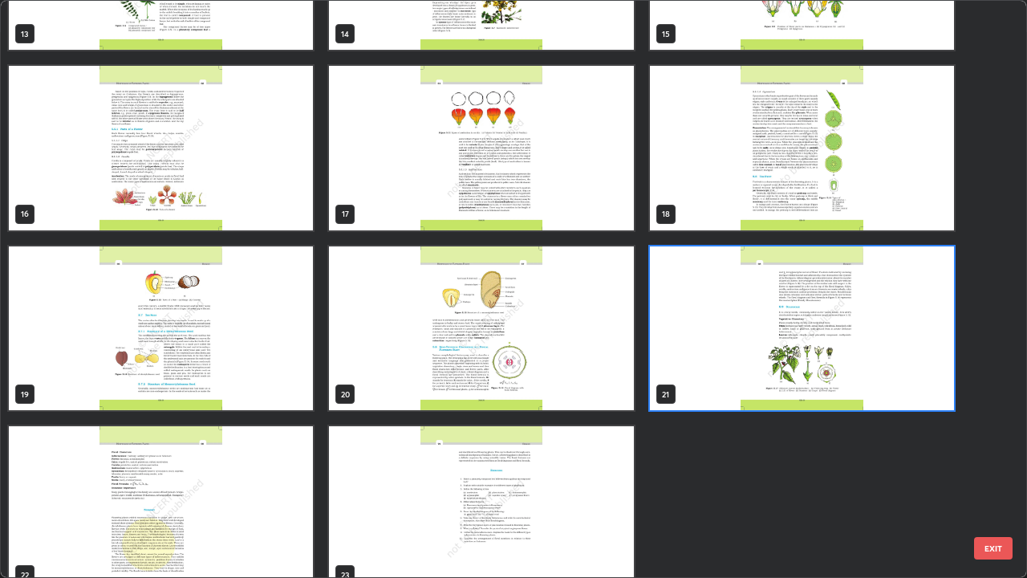
scroll to position [866, 0]
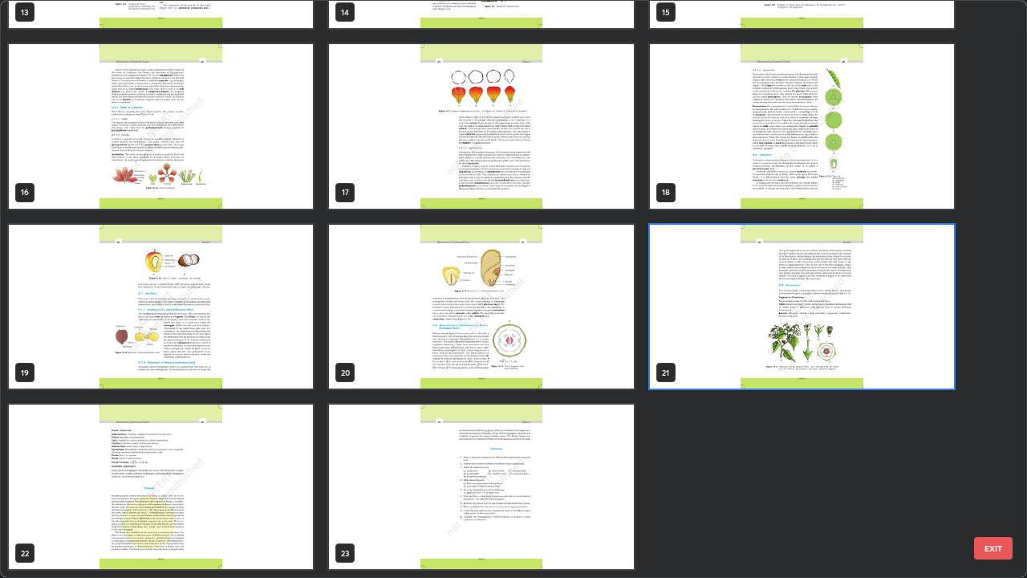
click at [167, 475] on img "grid" at bounding box center [161, 486] width 304 height 165
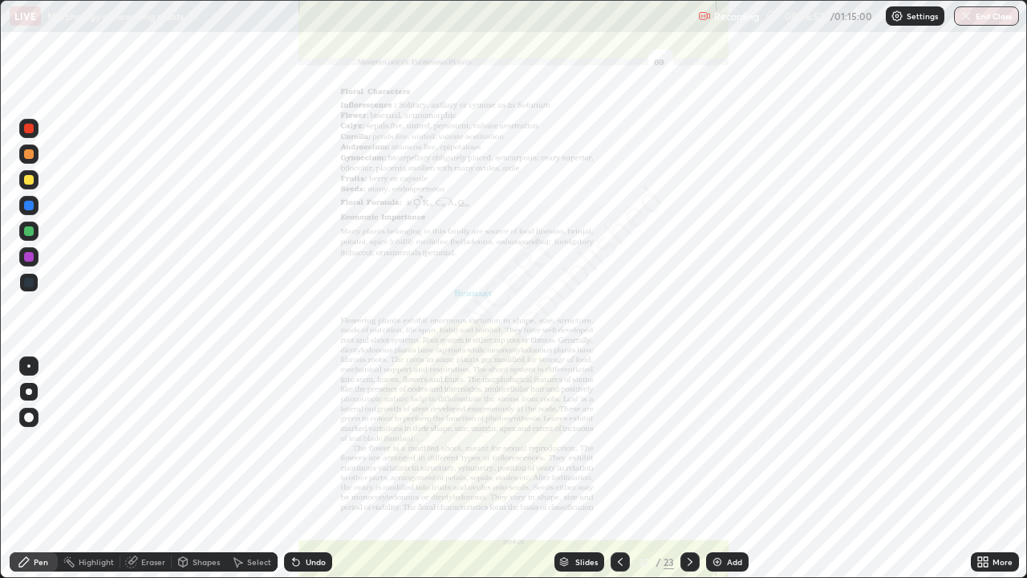
click at [164, 475] on img "grid" at bounding box center [161, 486] width 304 height 165
click at [573, 475] on div "Slides" at bounding box center [580, 561] width 50 height 19
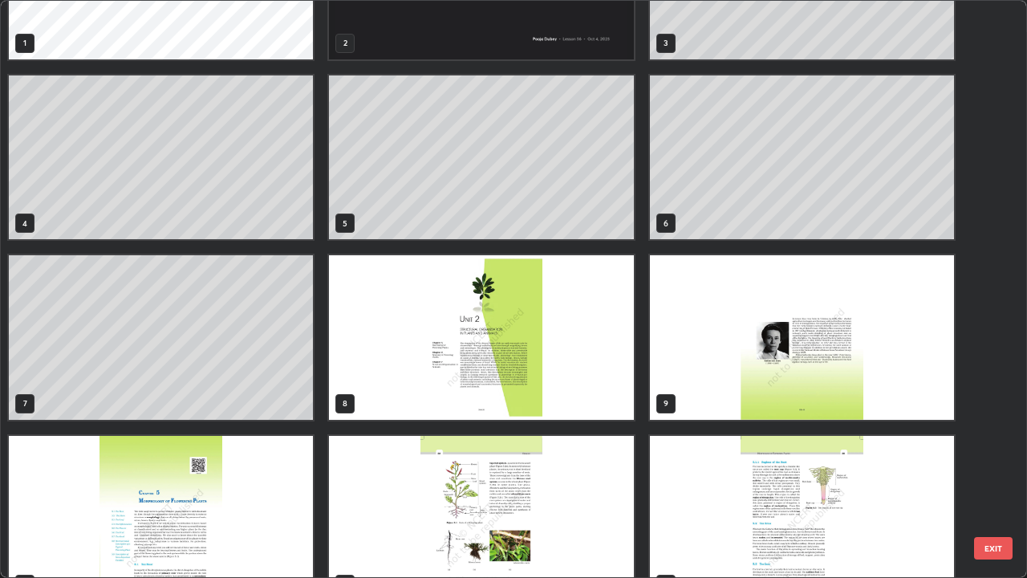
scroll to position [0, 0]
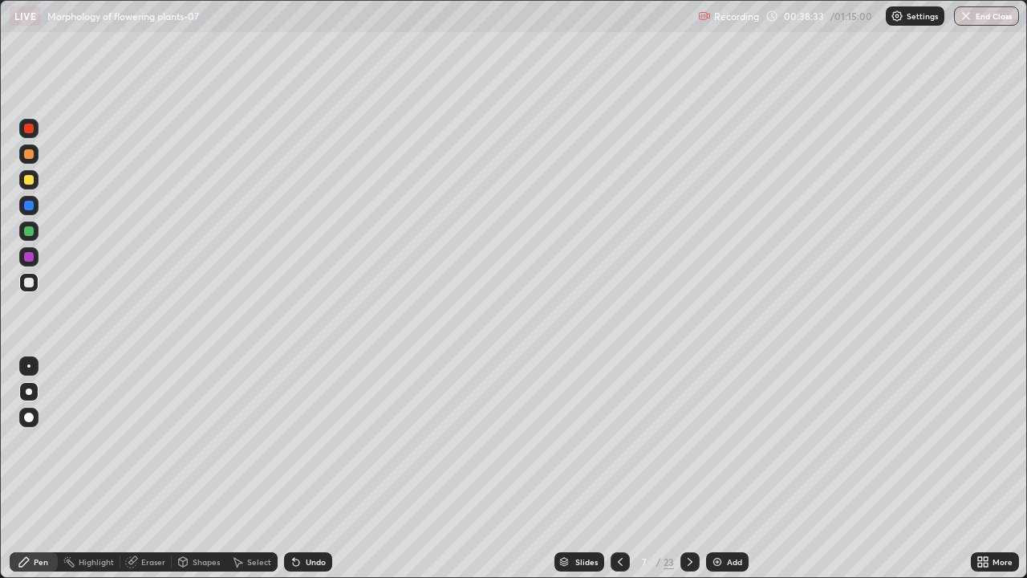
click at [0, 401] on div "Setting up your live class" at bounding box center [513, 289] width 1027 height 578
click at [725, 475] on div "Add" at bounding box center [727, 561] width 43 height 19
click at [719, 475] on img at bounding box center [717, 561] width 13 height 13
click at [616, 475] on icon at bounding box center [620, 561] width 13 height 13
click at [684, 475] on icon at bounding box center [690, 561] width 13 height 13
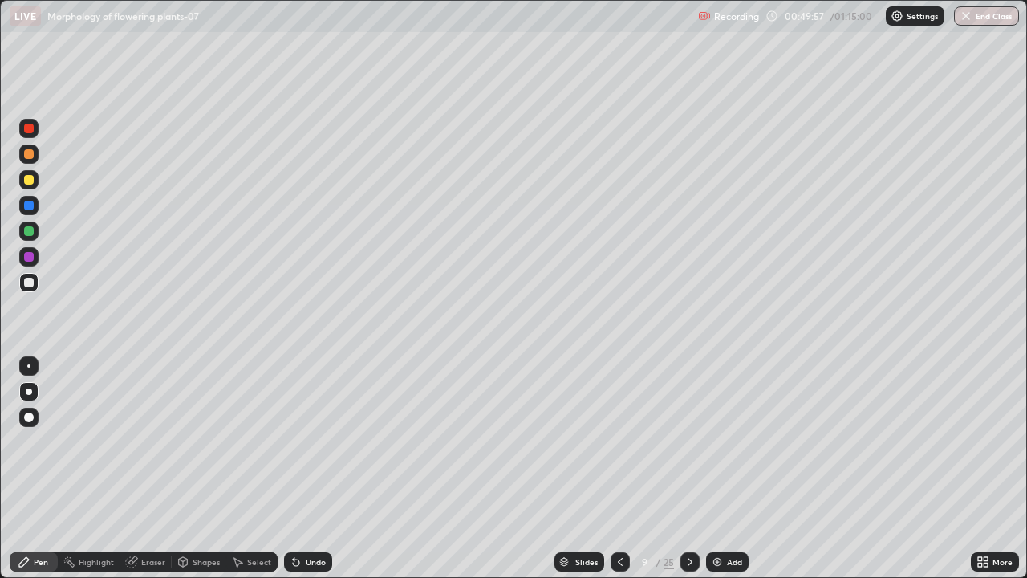
click at [575, 475] on div "Slides" at bounding box center [586, 562] width 22 height 8
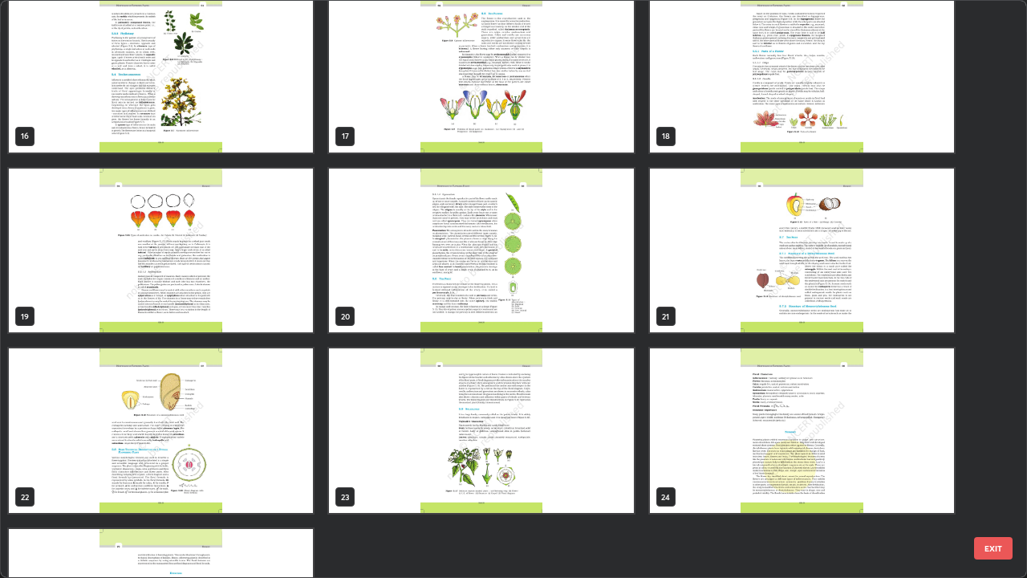
scroll to position [936, 0]
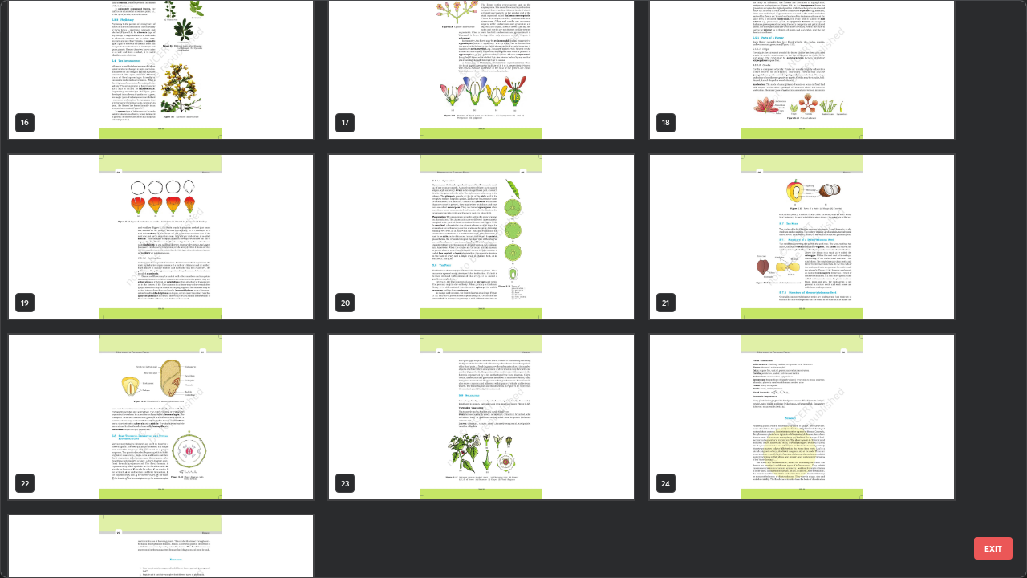
click at [235, 391] on img "grid" at bounding box center [161, 417] width 304 height 165
click at [246, 387] on img "grid" at bounding box center [161, 417] width 304 height 165
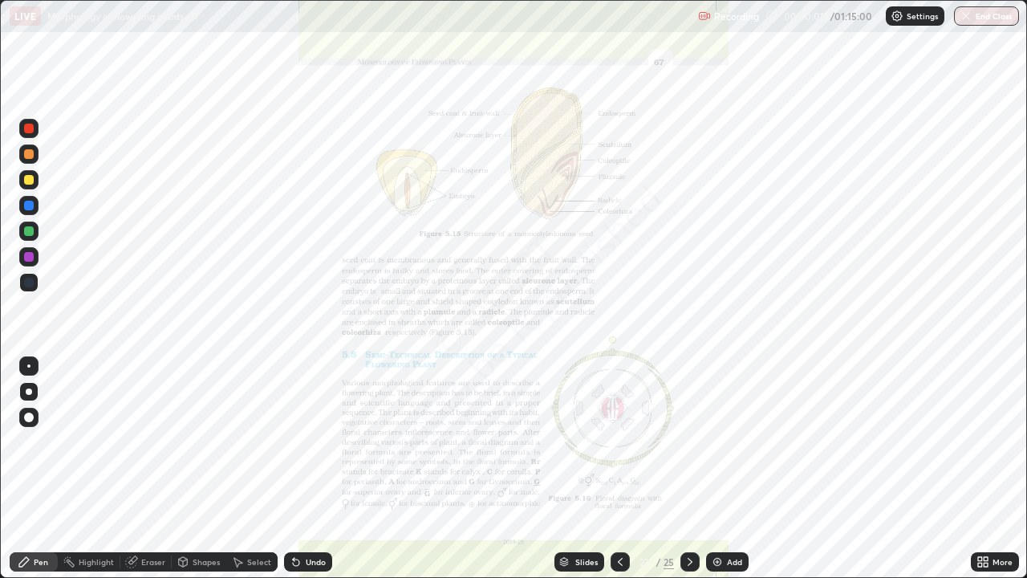
click at [258, 382] on img "grid" at bounding box center [161, 417] width 304 height 165
click at [281, 364] on img "grid" at bounding box center [161, 417] width 304 height 165
click at [565, 475] on icon at bounding box center [564, 564] width 8 height 2
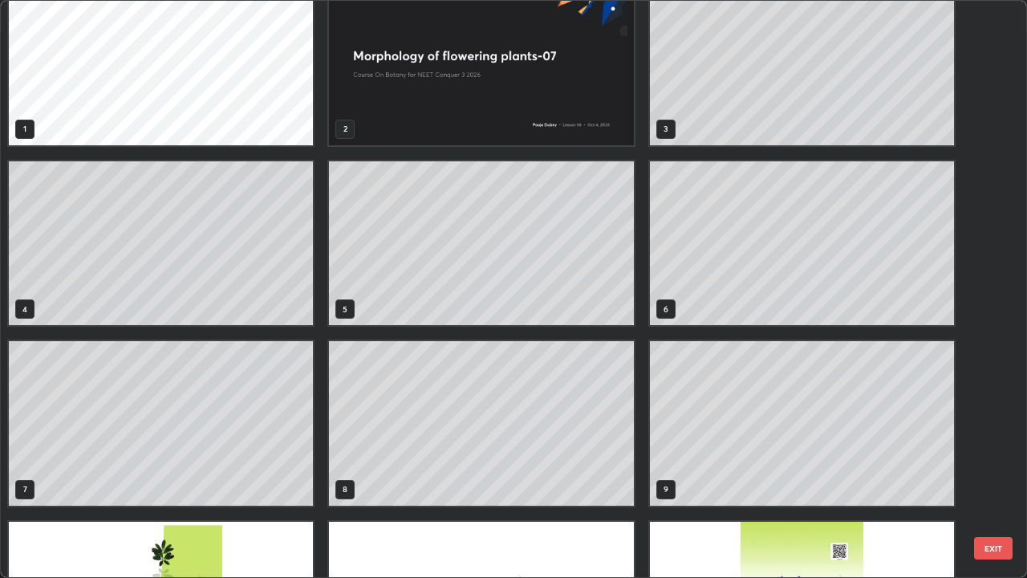
scroll to position [0, 0]
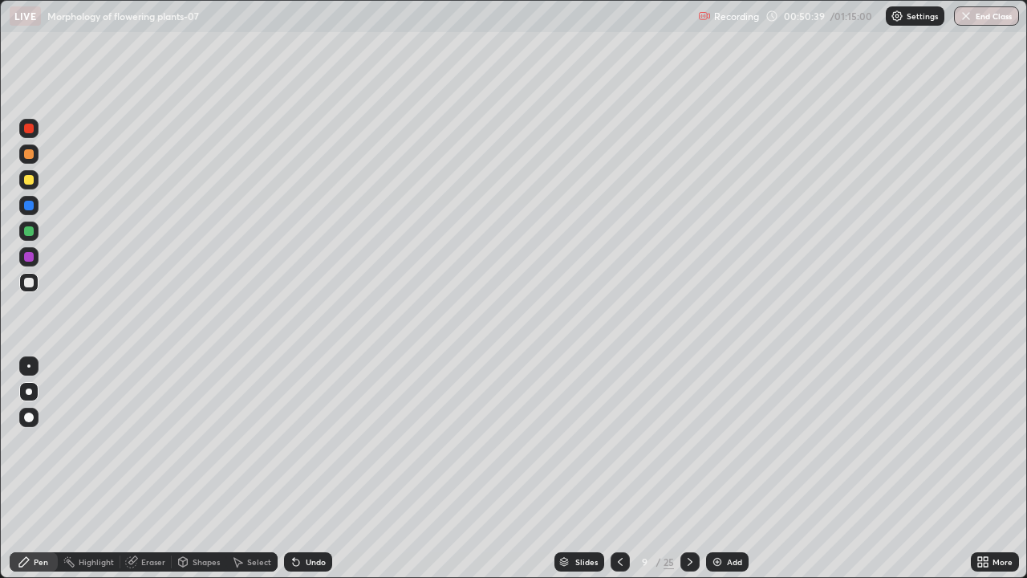
click at [719, 475] on img at bounding box center [717, 561] width 13 height 13
click at [307, 475] on div "Undo" at bounding box center [308, 561] width 48 height 19
click at [305, 475] on div "Undo" at bounding box center [308, 561] width 48 height 19
click at [302, 475] on div "Undo" at bounding box center [308, 561] width 48 height 19
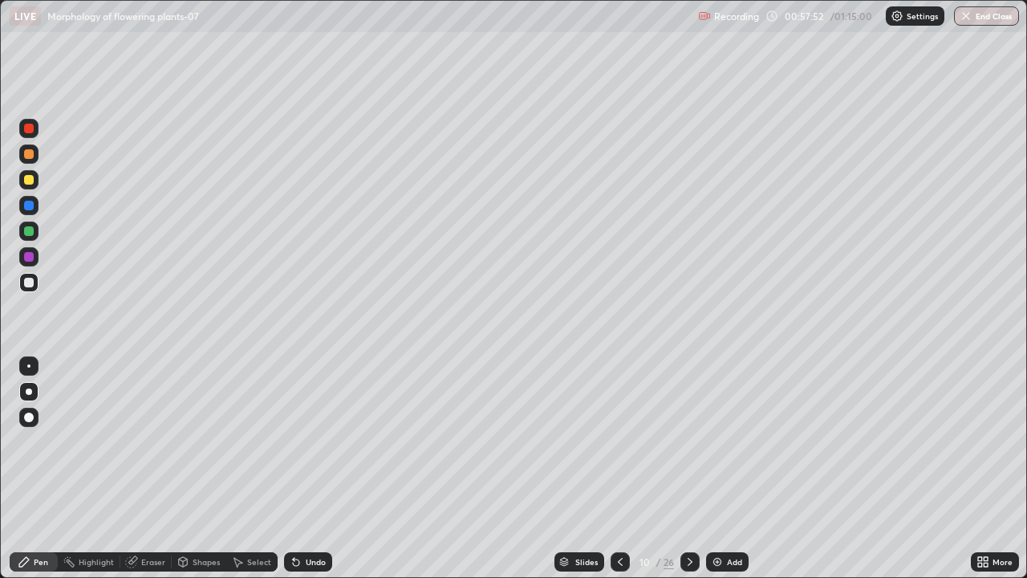
click at [719, 475] on img at bounding box center [717, 561] width 13 height 13
click at [968, 20] on img "button" at bounding box center [966, 16] width 13 height 13
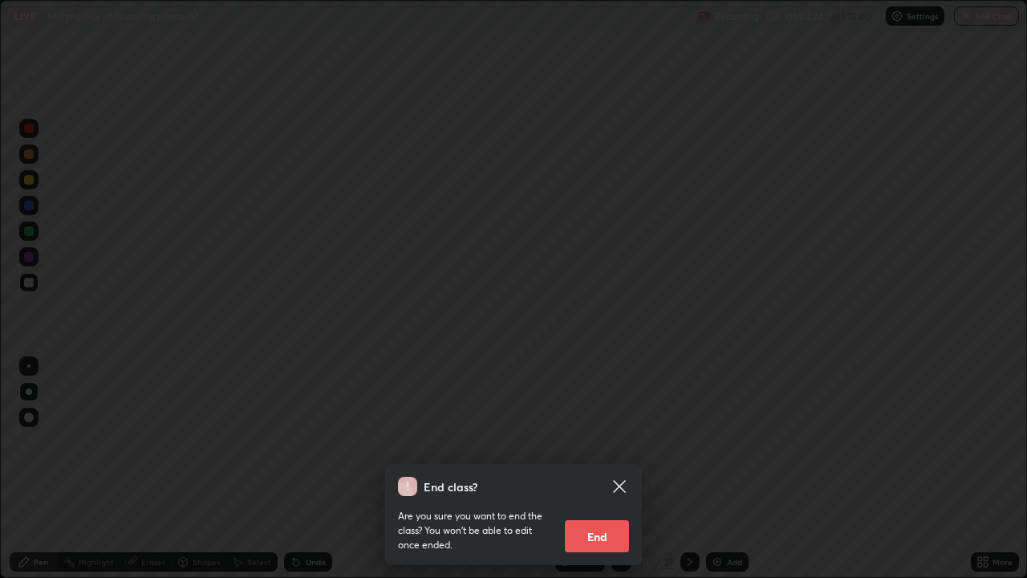
click at [580, 475] on button "End" at bounding box center [597, 536] width 64 height 32
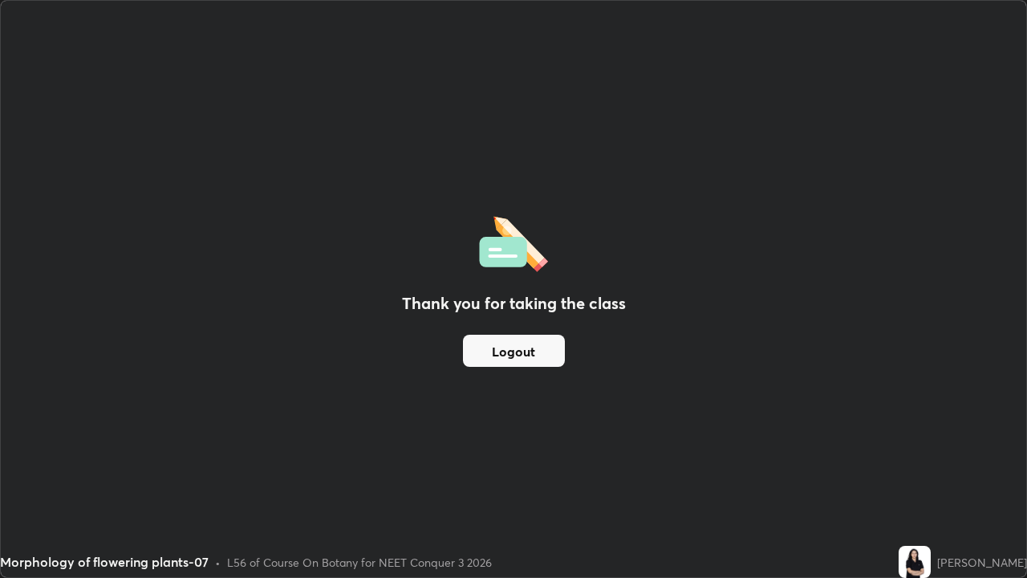
click at [523, 353] on button "Logout" at bounding box center [514, 351] width 102 height 32
click at [559, 355] on button "Logout" at bounding box center [514, 351] width 102 height 32
